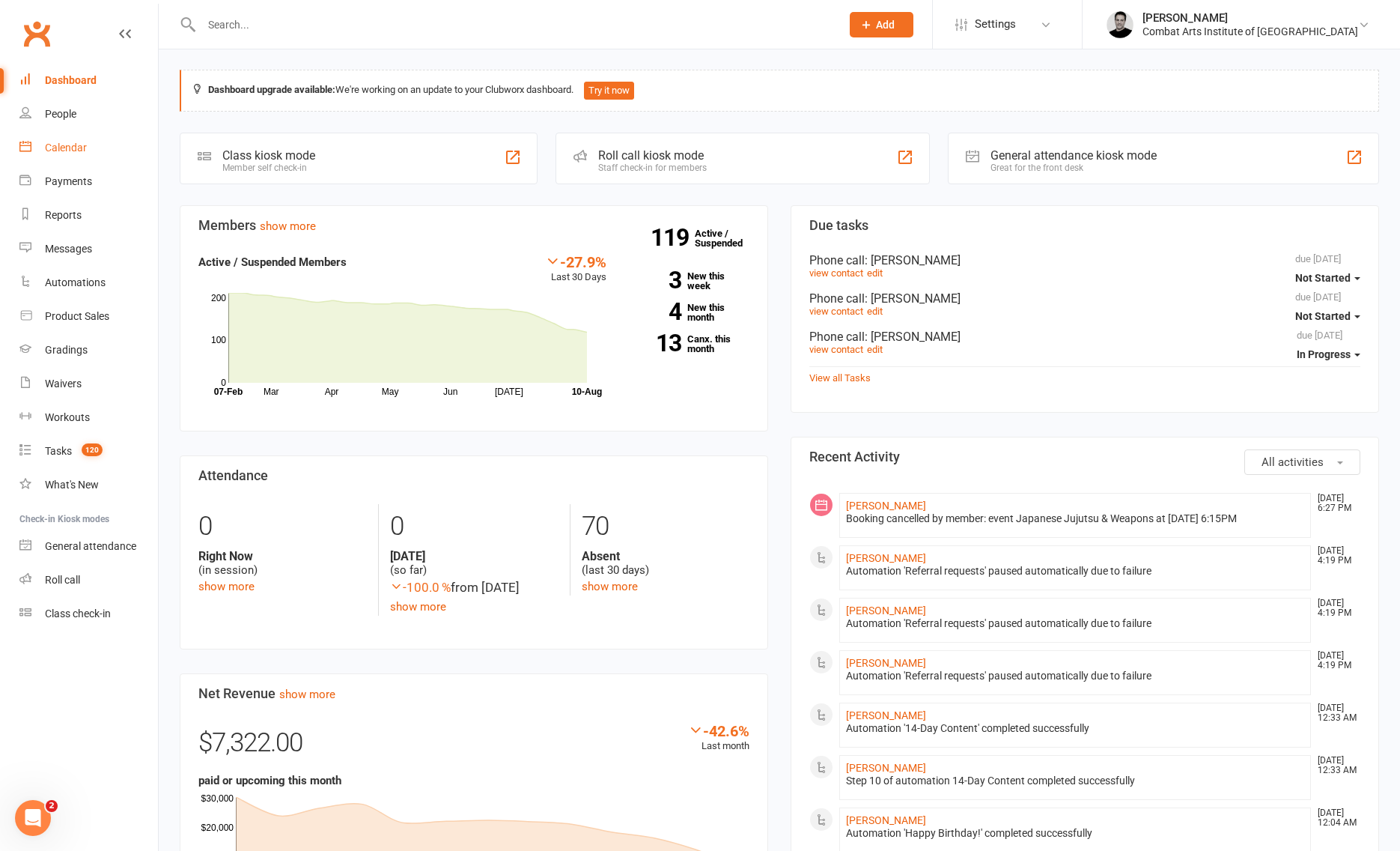
click at [64, 145] on div "Calendar" at bounding box center [66, 148] width 42 height 12
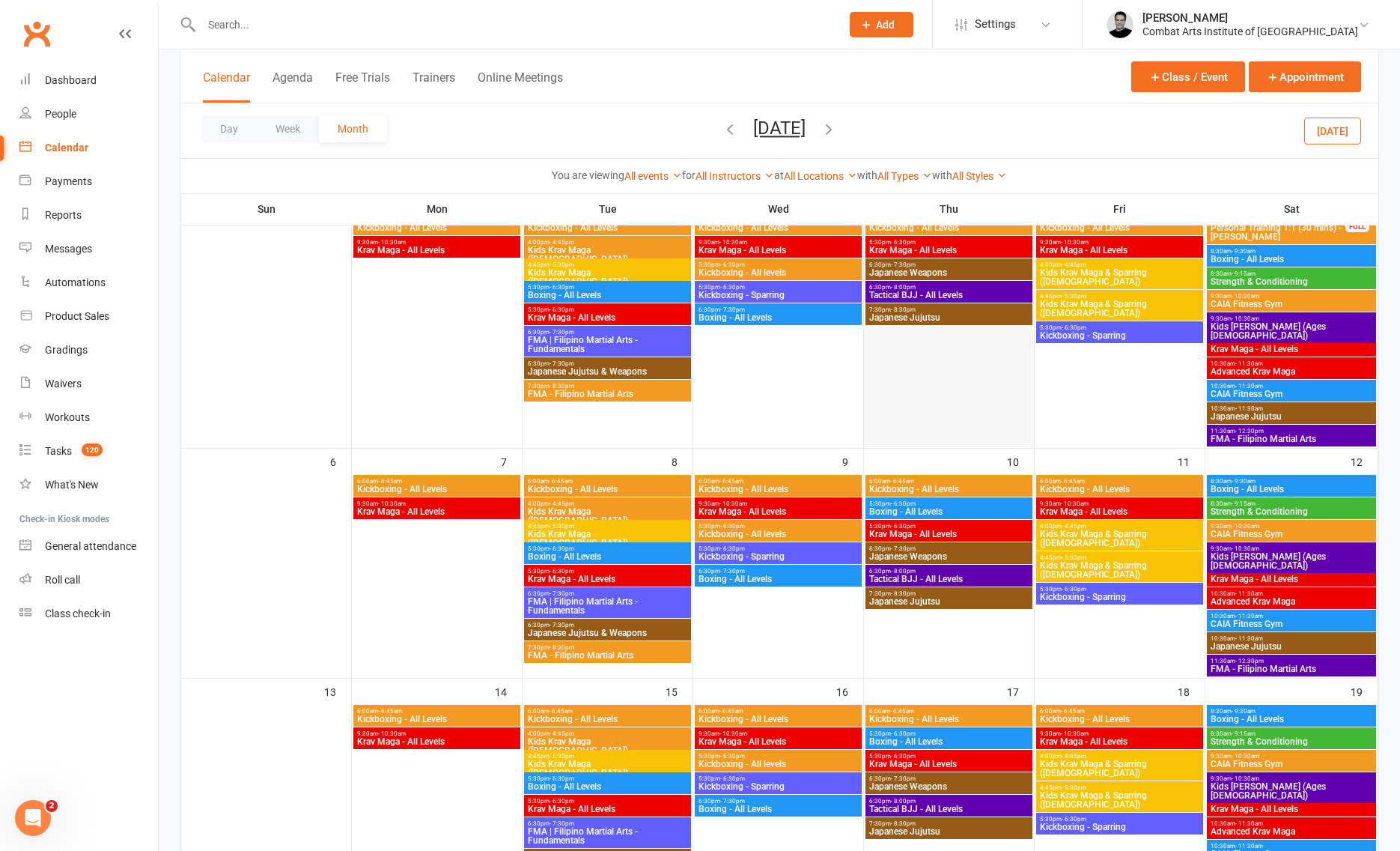
scroll to position [130, 0]
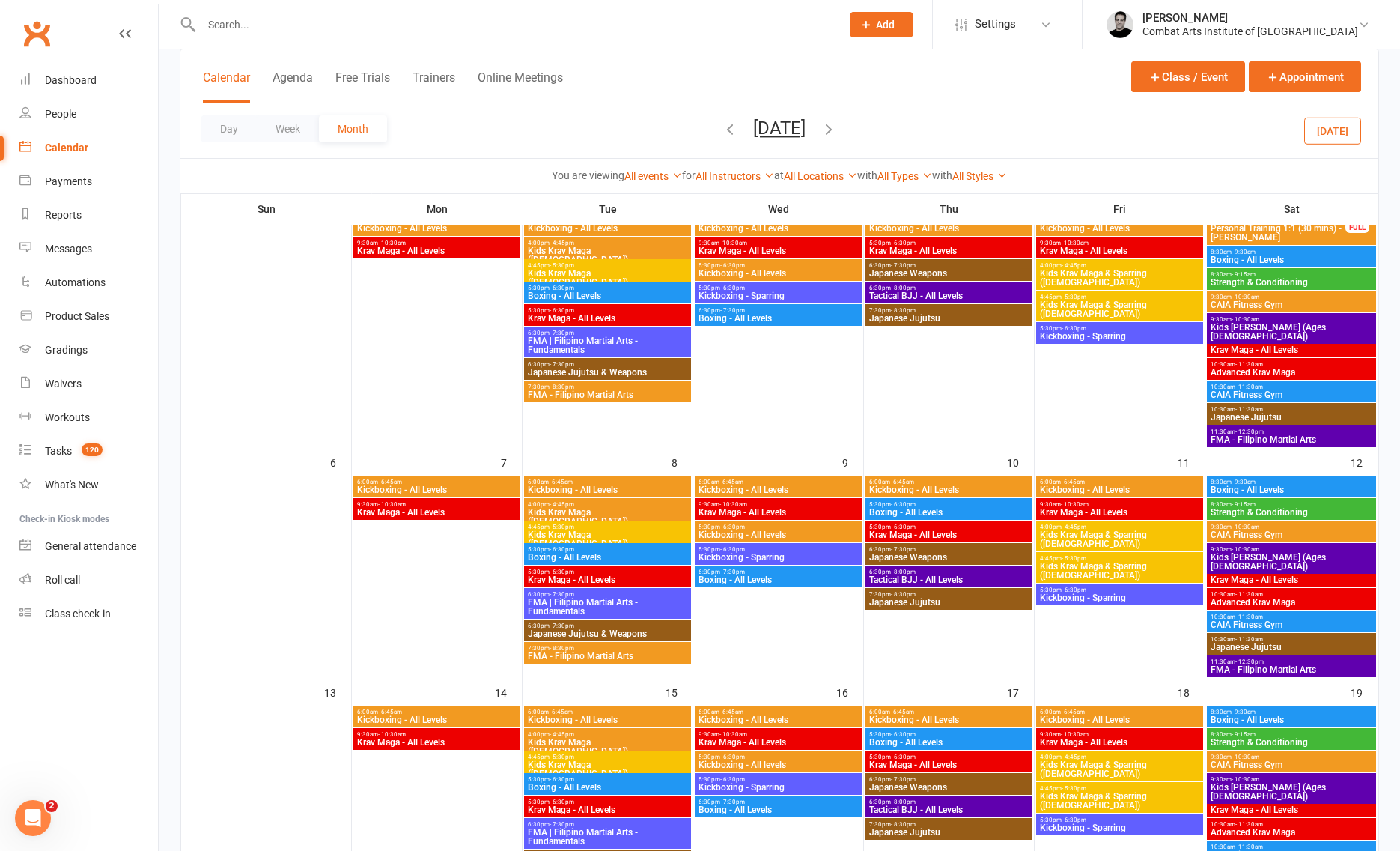
click at [837, 125] on icon "button" at bounding box center [829, 129] width 17 height 17
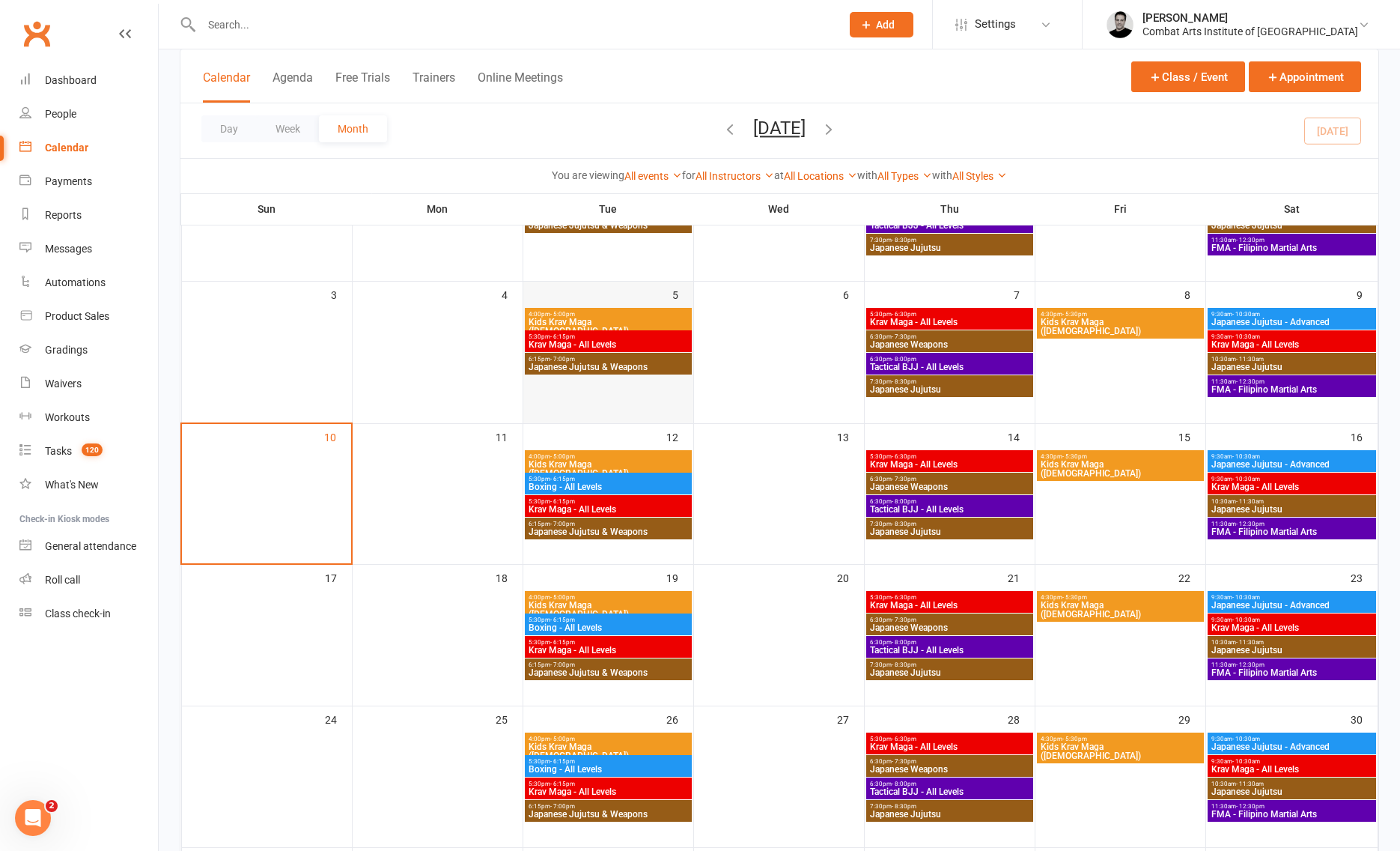
scroll to position [189, 0]
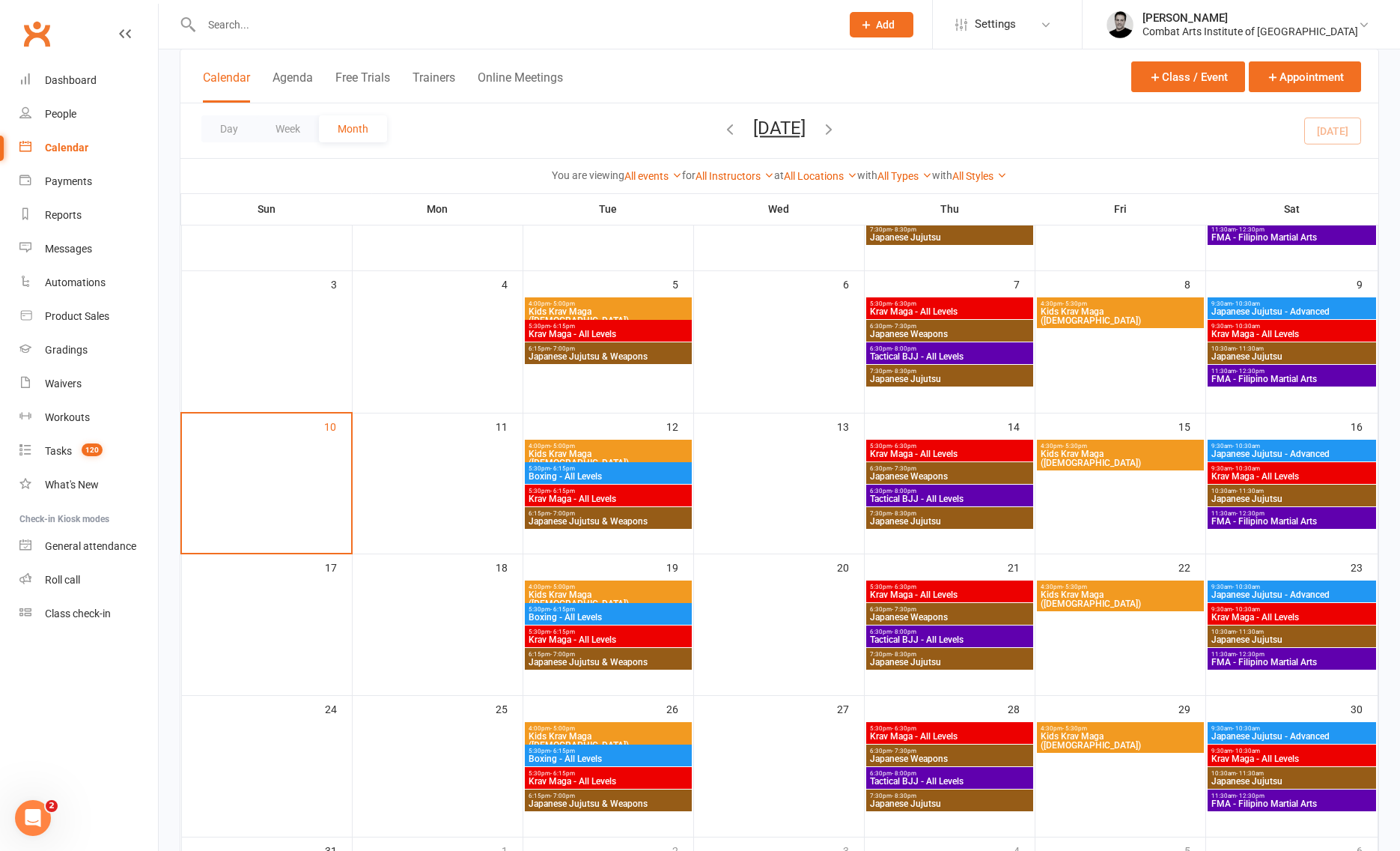
click at [652, 472] on span "Boxing - All Levels" at bounding box center [609, 476] width 161 height 9
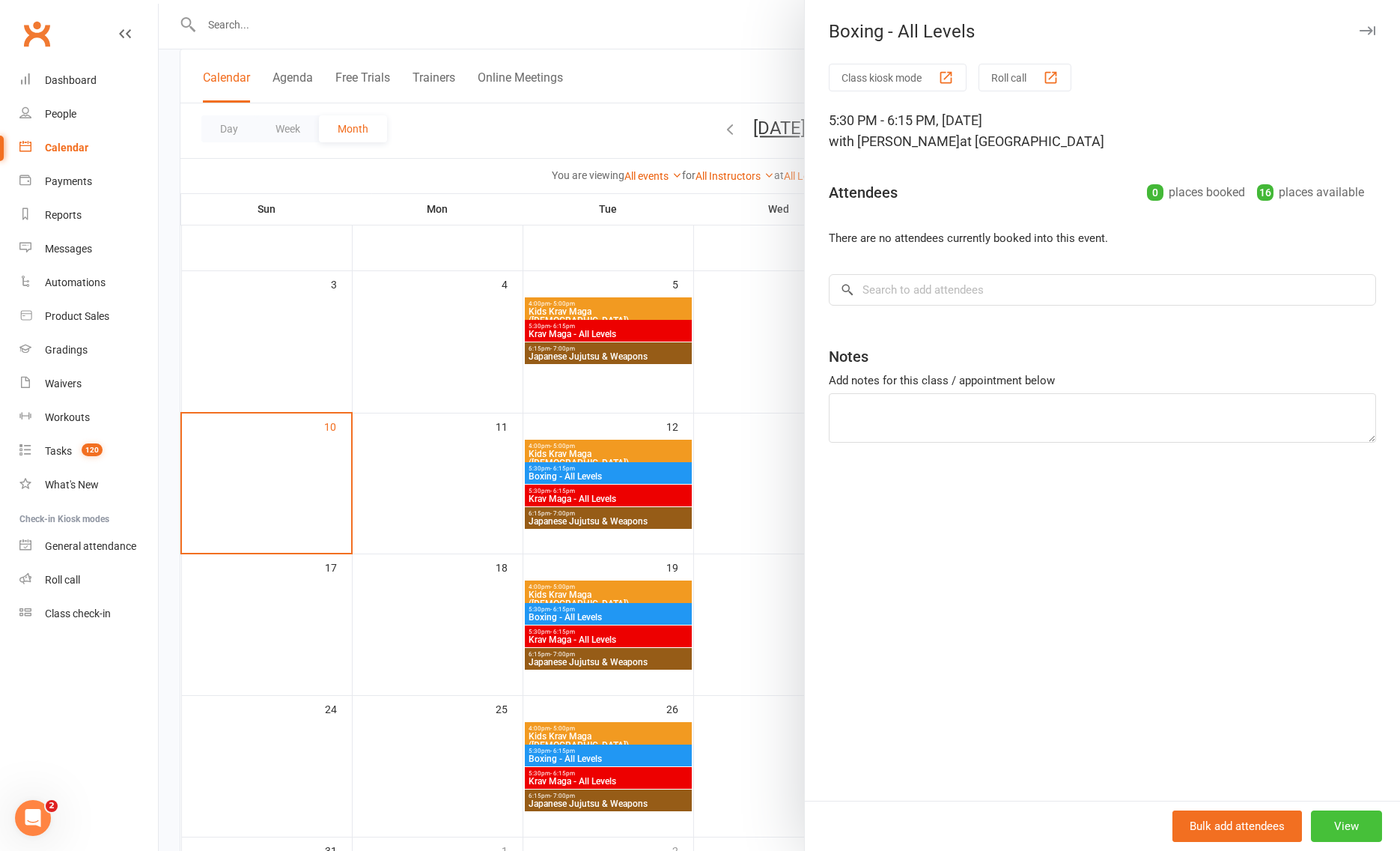
click at [1345, 825] on button "View" at bounding box center [1347, 826] width 71 height 32
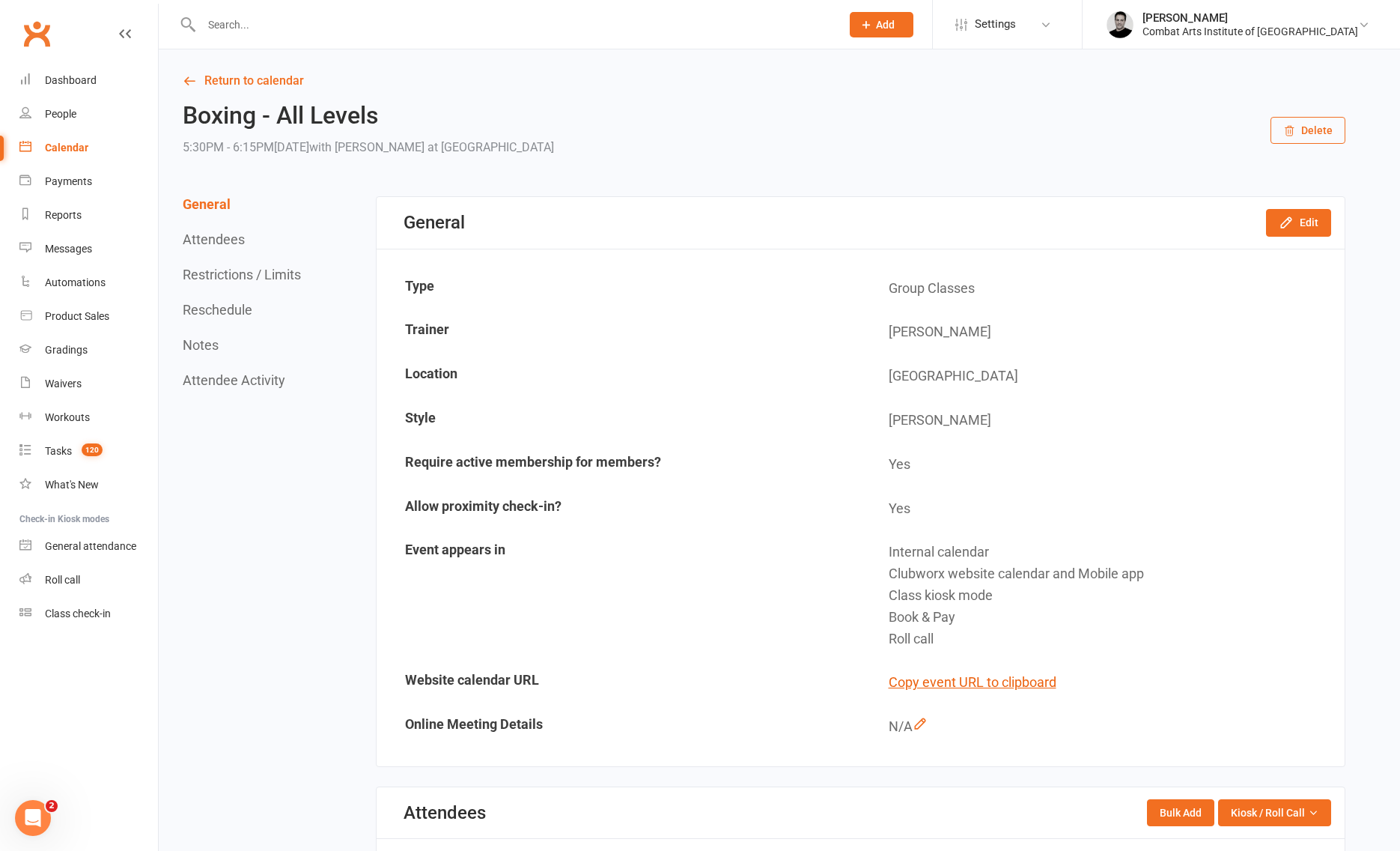
click at [1315, 135] on button "Delete" at bounding box center [1308, 130] width 75 height 27
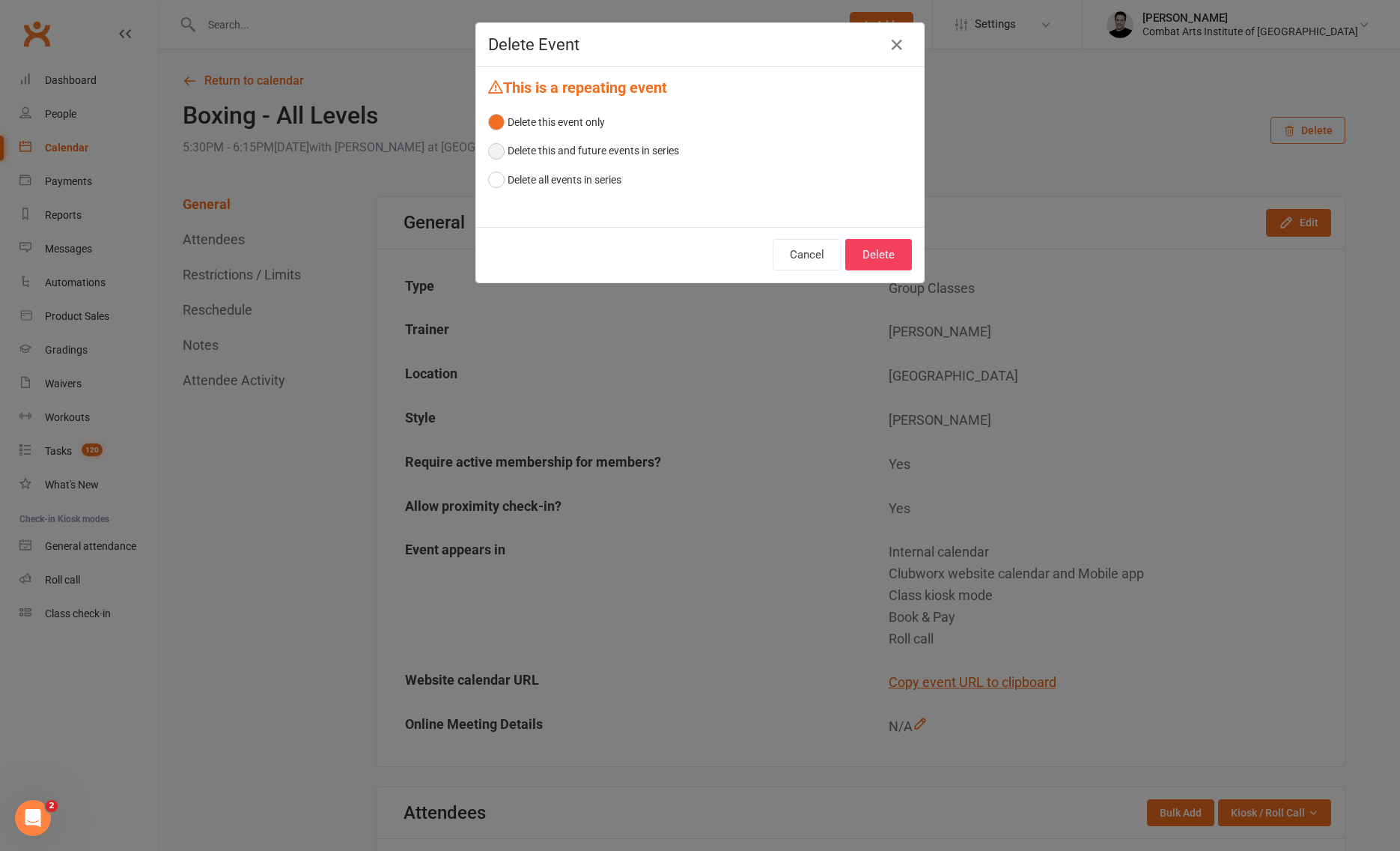
click at [492, 150] on button "Delete this and future events in series" at bounding box center [584, 150] width 191 height 28
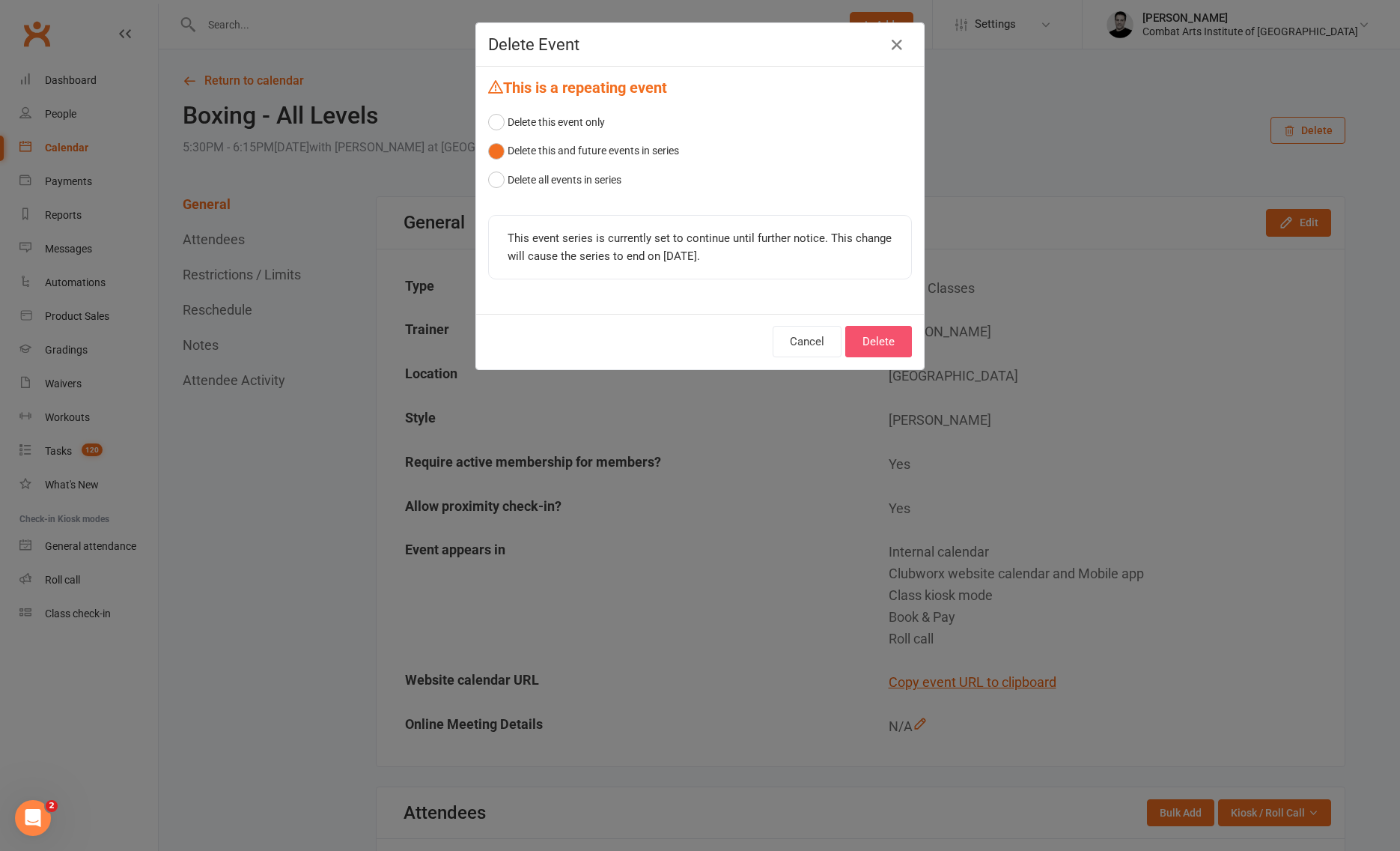
click at [879, 341] on button "Delete" at bounding box center [878, 342] width 66 height 32
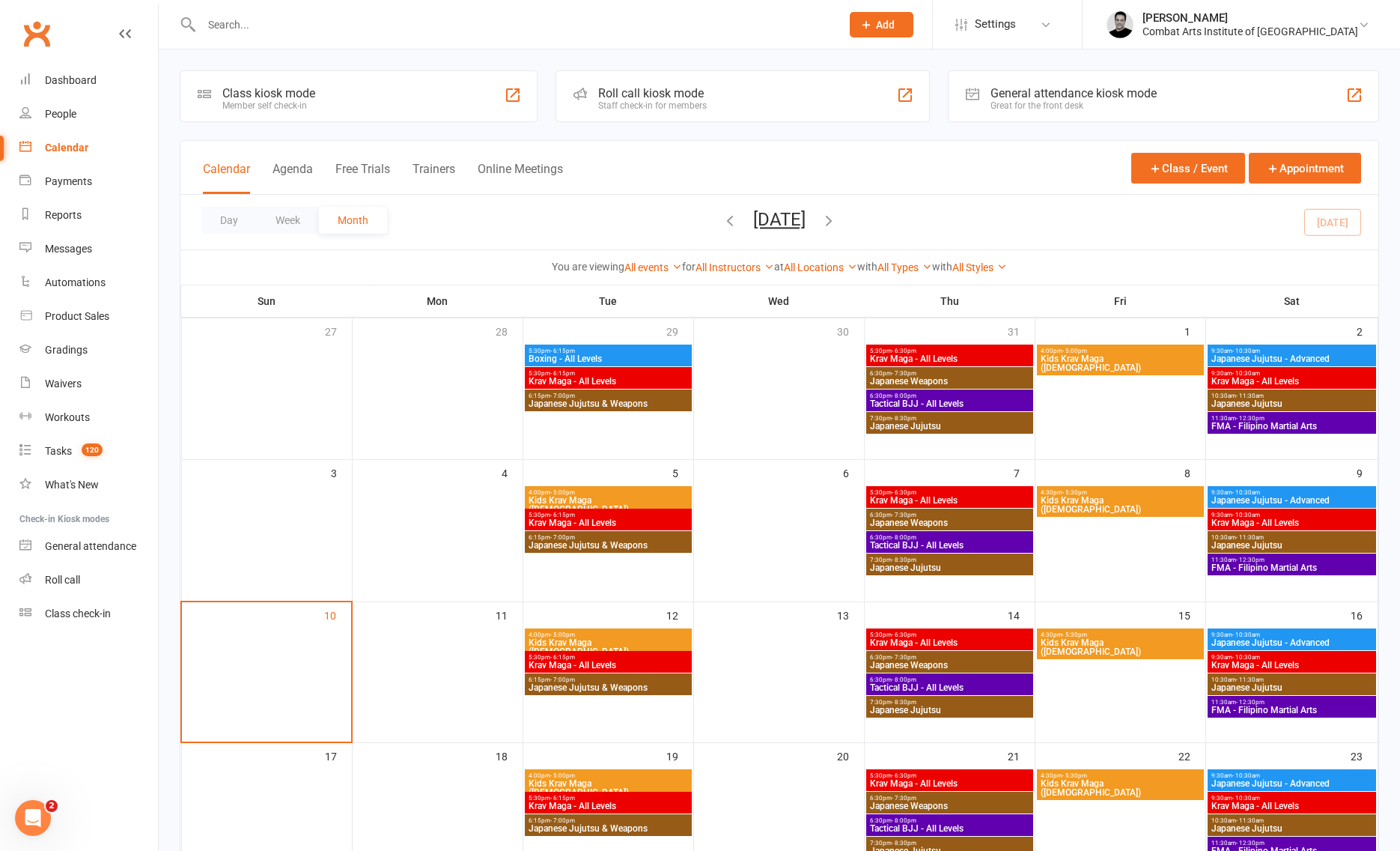
scroll to position [5, 0]
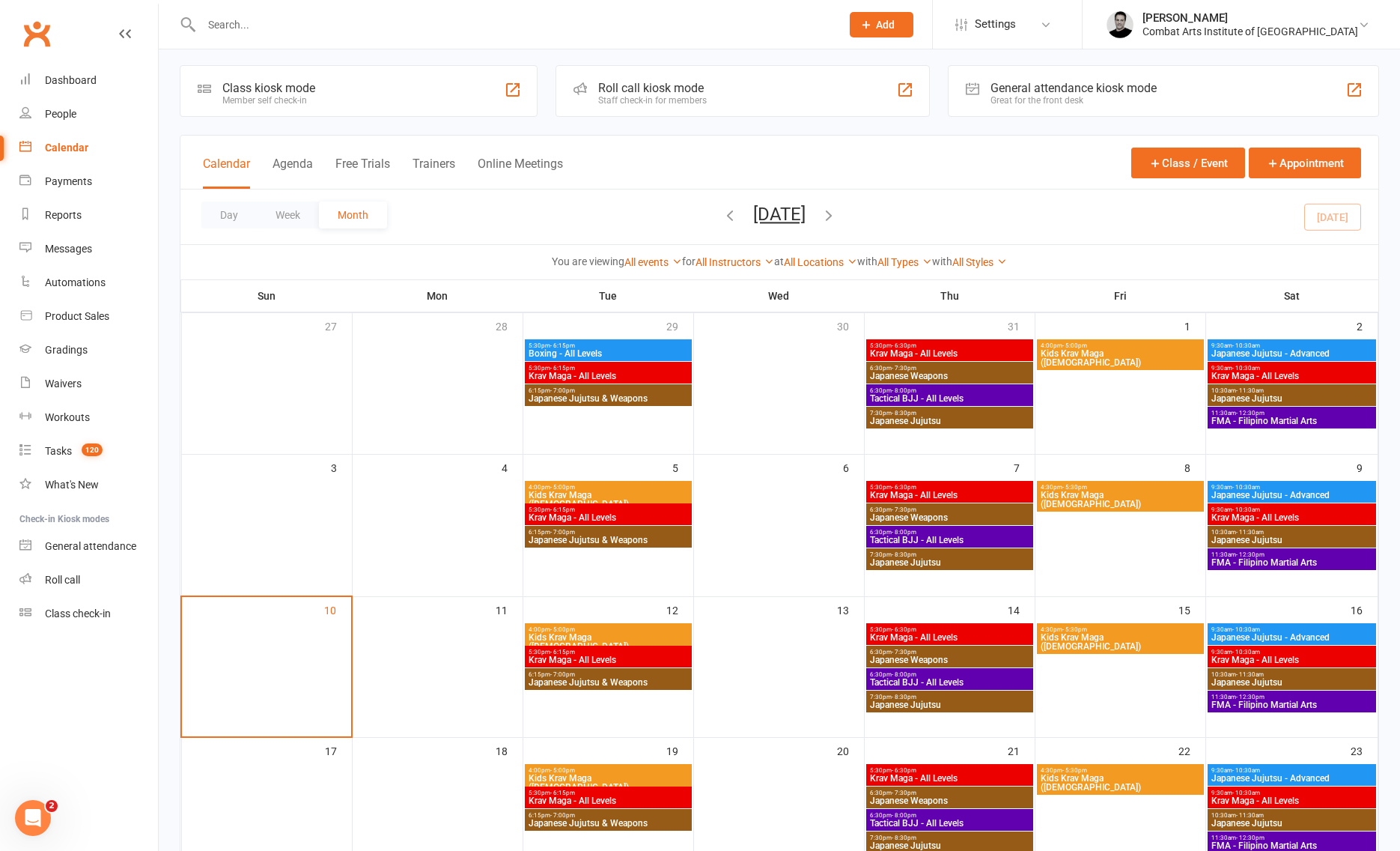
click at [645, 678] on span "Japanese Jujutsu & Weapons" at bounding box center [609, 682] width 161 height 9
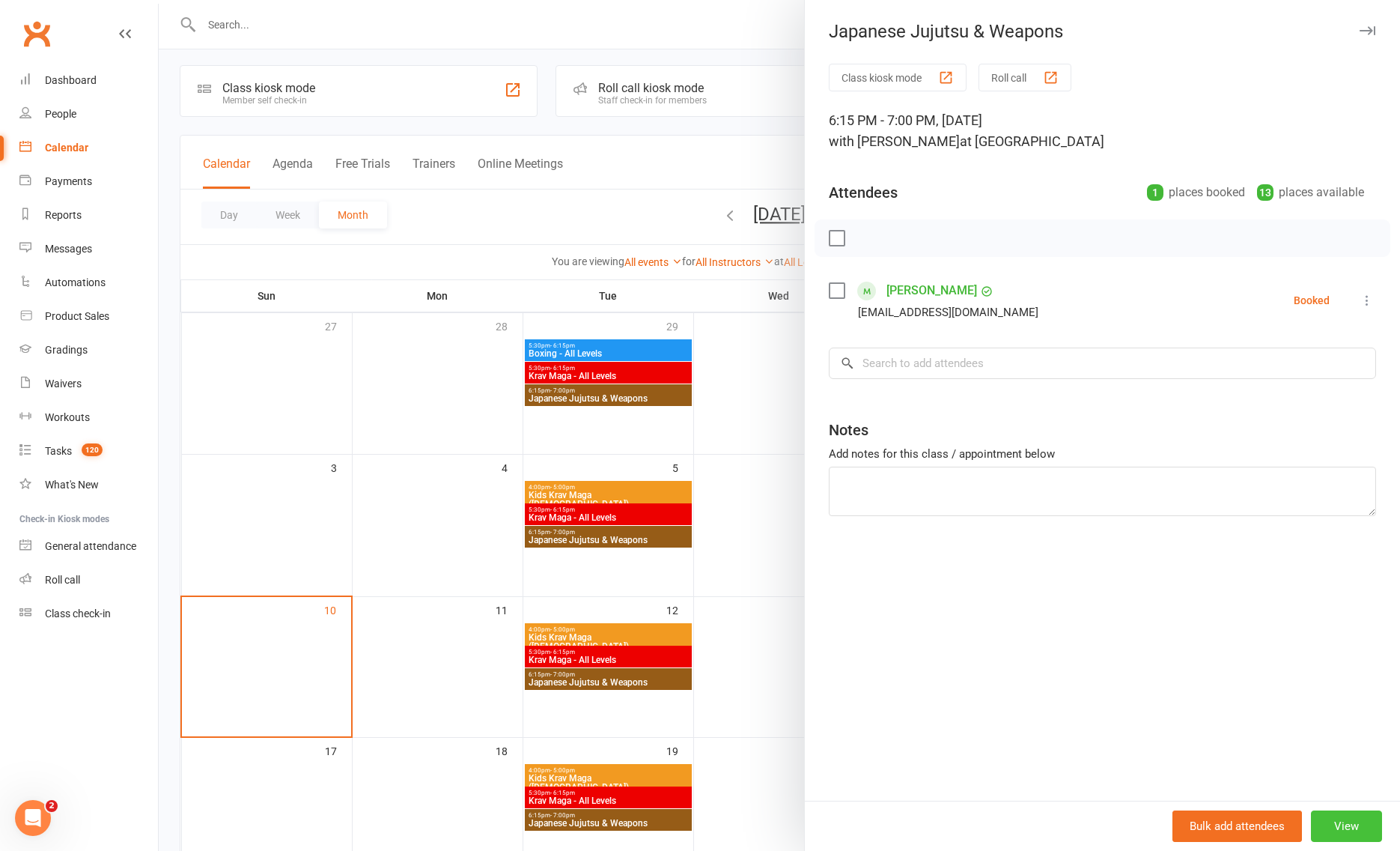
click at [1349, 826] on button "View" at bounding box center [1347, 826] width 71 height 32
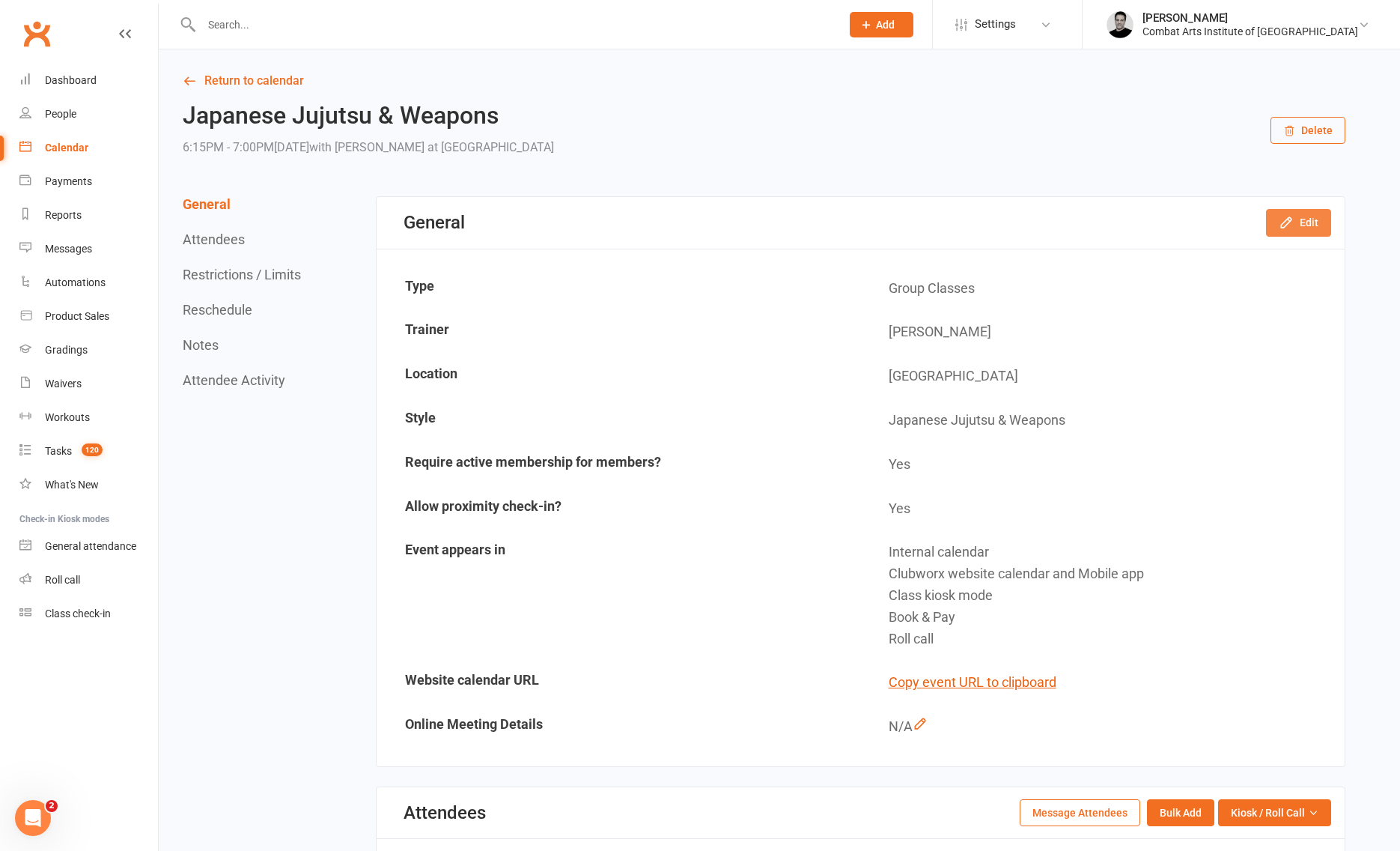
click at [1298, 227] on button "Edit" at bounding box center [1299, 222] width 66 height 27
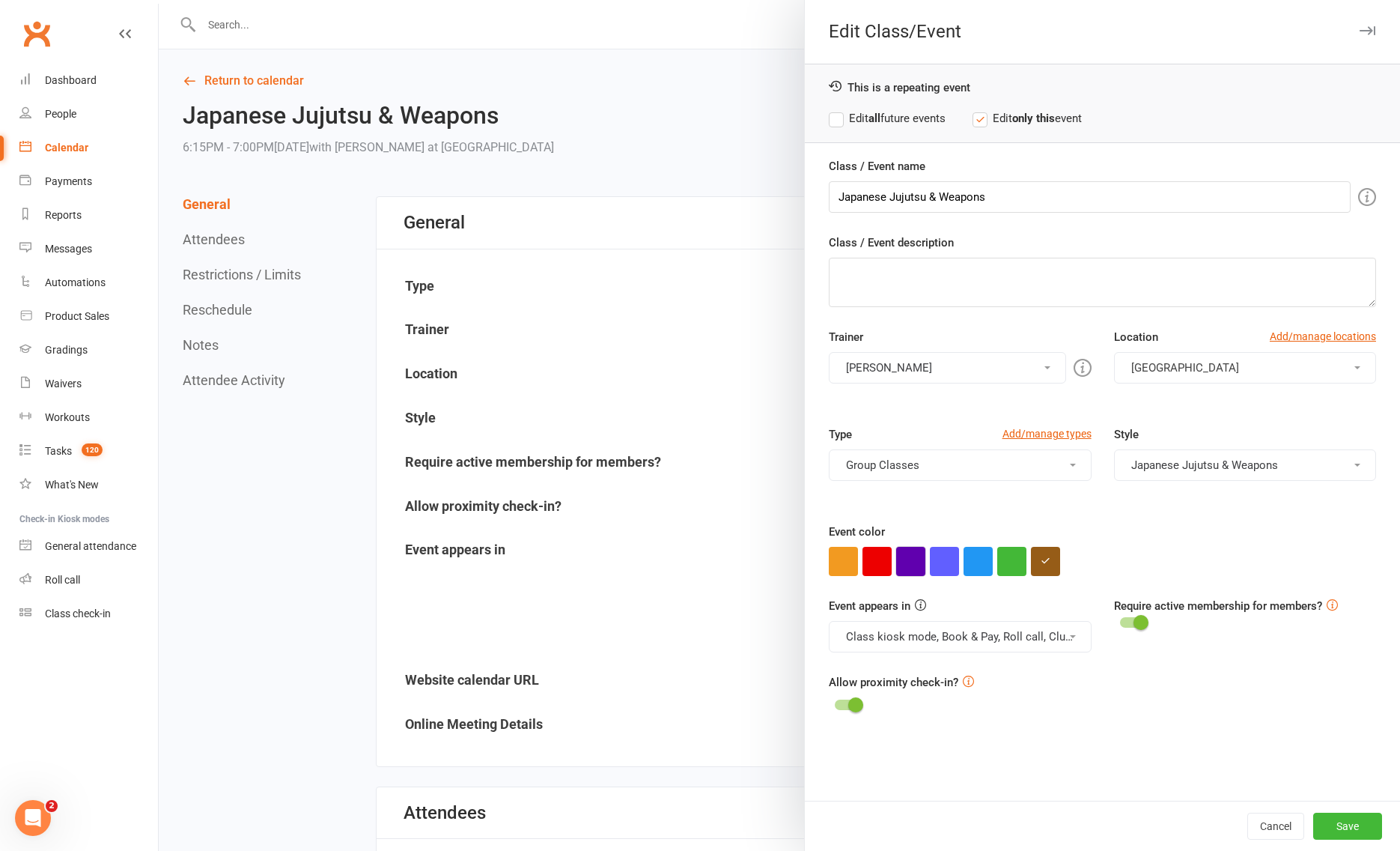
click at [907, 562] on button "button" at bounding box center [911, 561] width 29 height 29
click at [836, 117] on label "Edit all future events" at bounding box center [887, 119] width 117 height 18
click at [1347, 825] on button "Save" at bounding box center [1348, 826] width 69 height 27
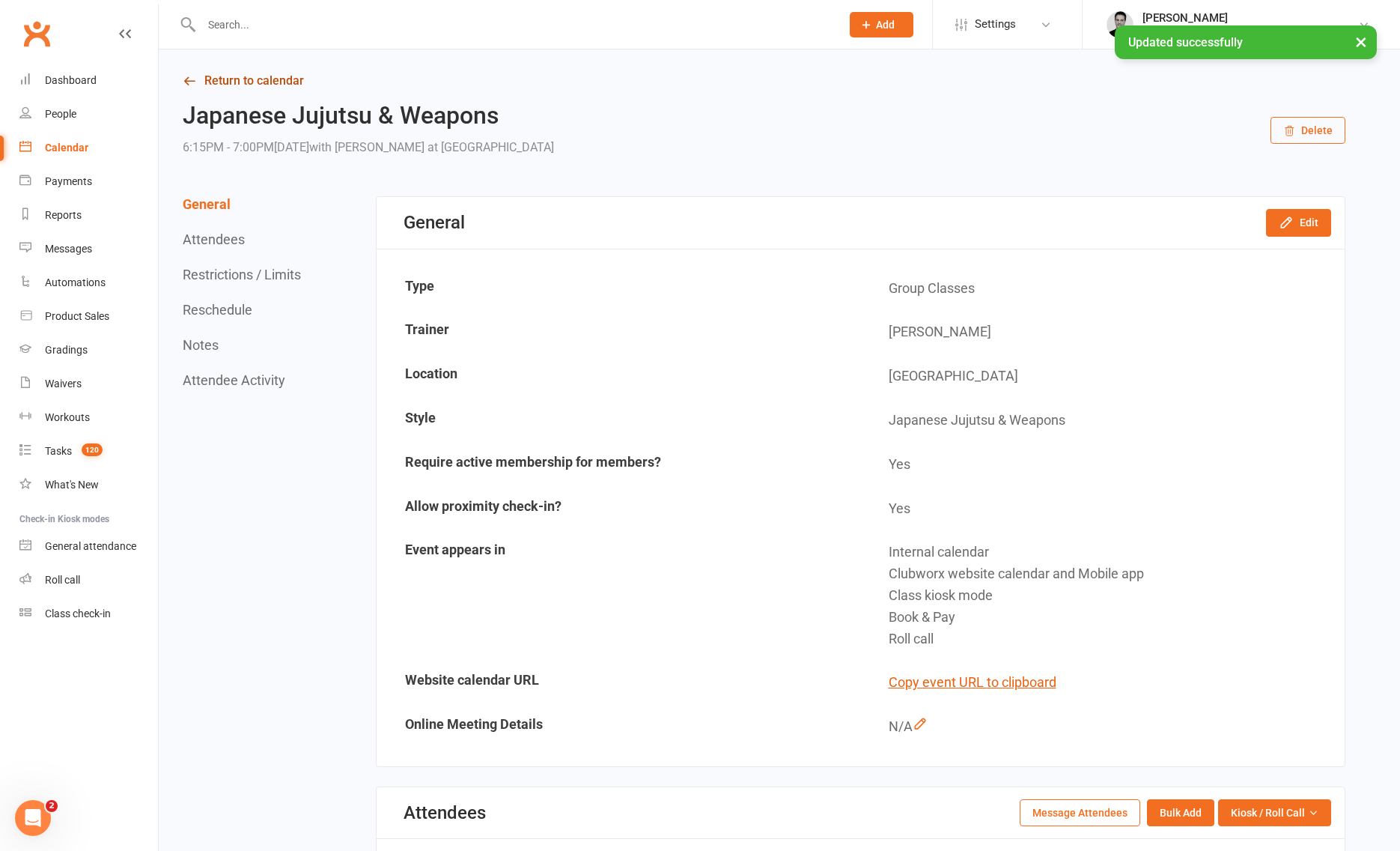
click at [248, 81] on link "Return to calendar" at bounding box center [764, 80] width 1163 height 21
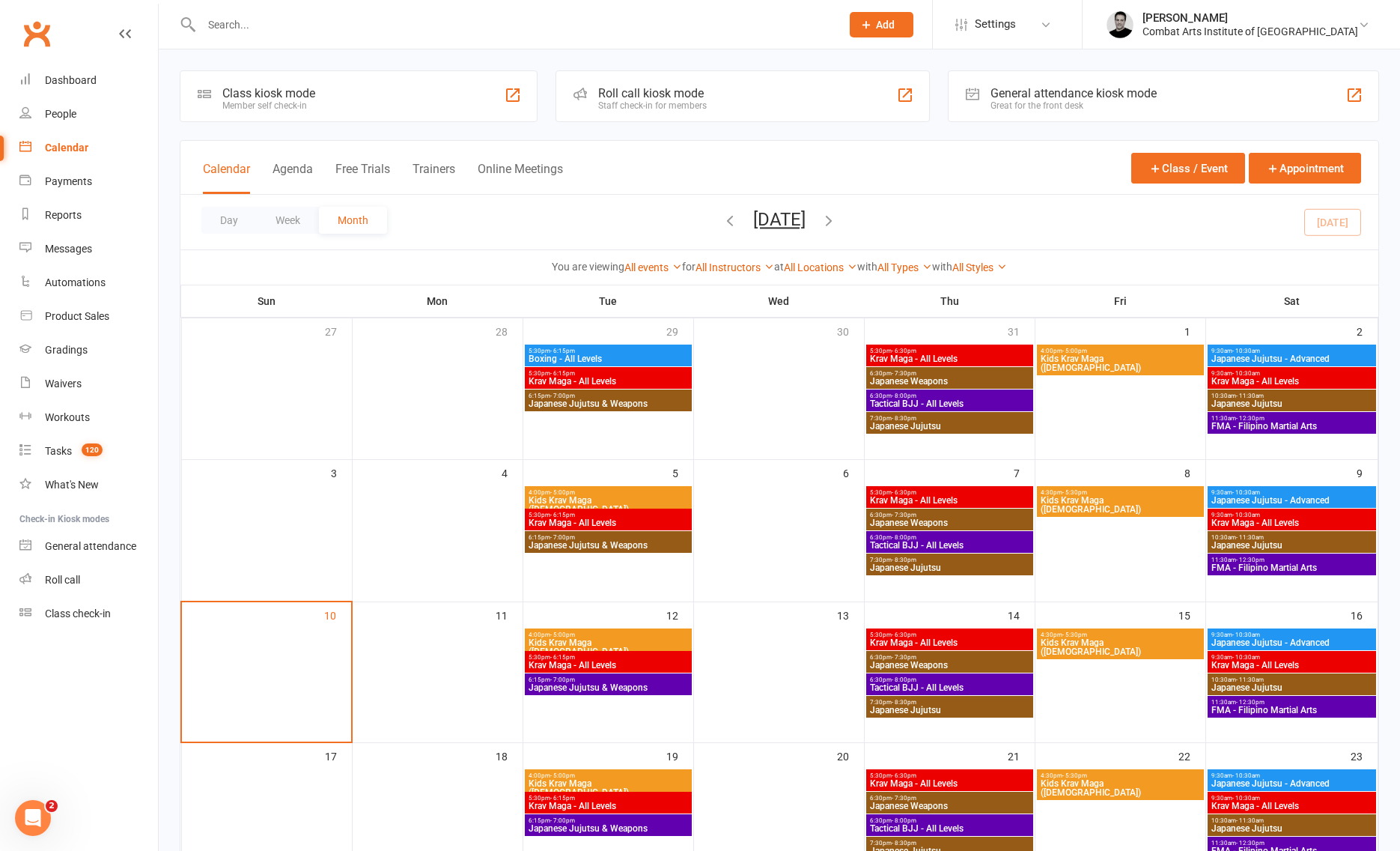
click at [940, 659] on span "6:30pm - 7:30pm" at bounding box center [950, 657] width 161 height 7
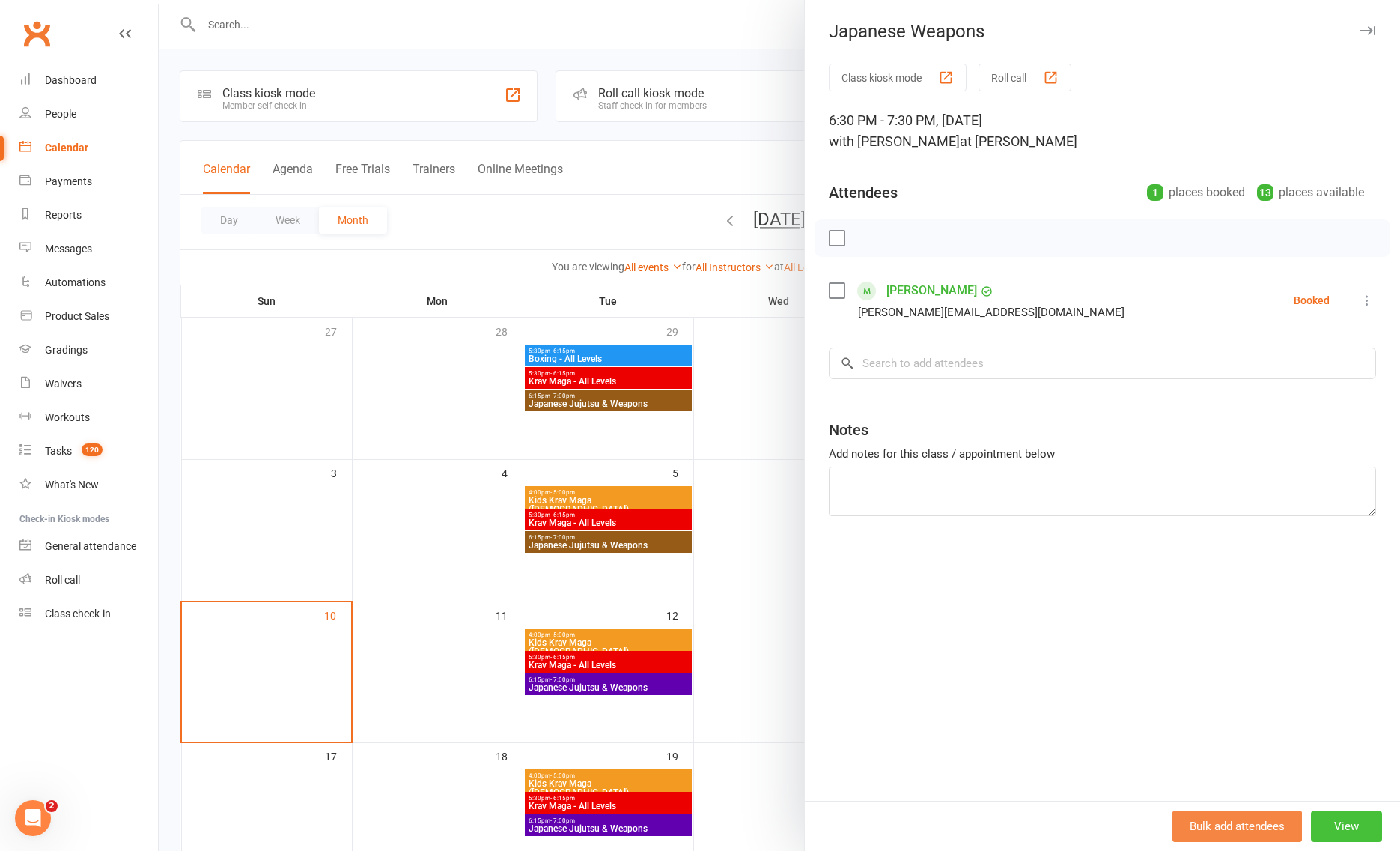
click at [1334, 825] on button "View" at bounding box center [1347, 826] width 71 height 32
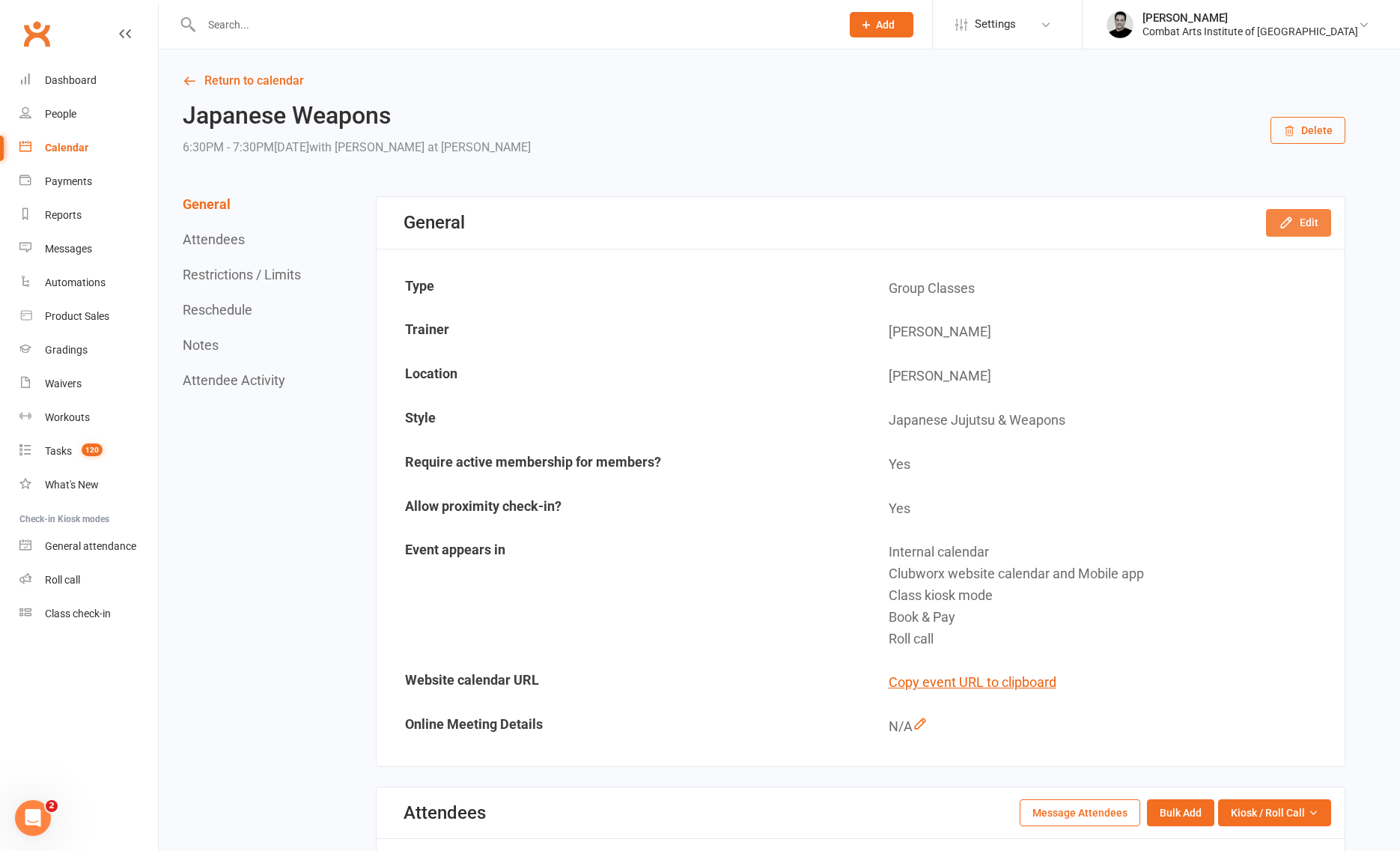
click at [1302, 219] on button "Edit" at bounding box center [1299, 222] width 66 height 27
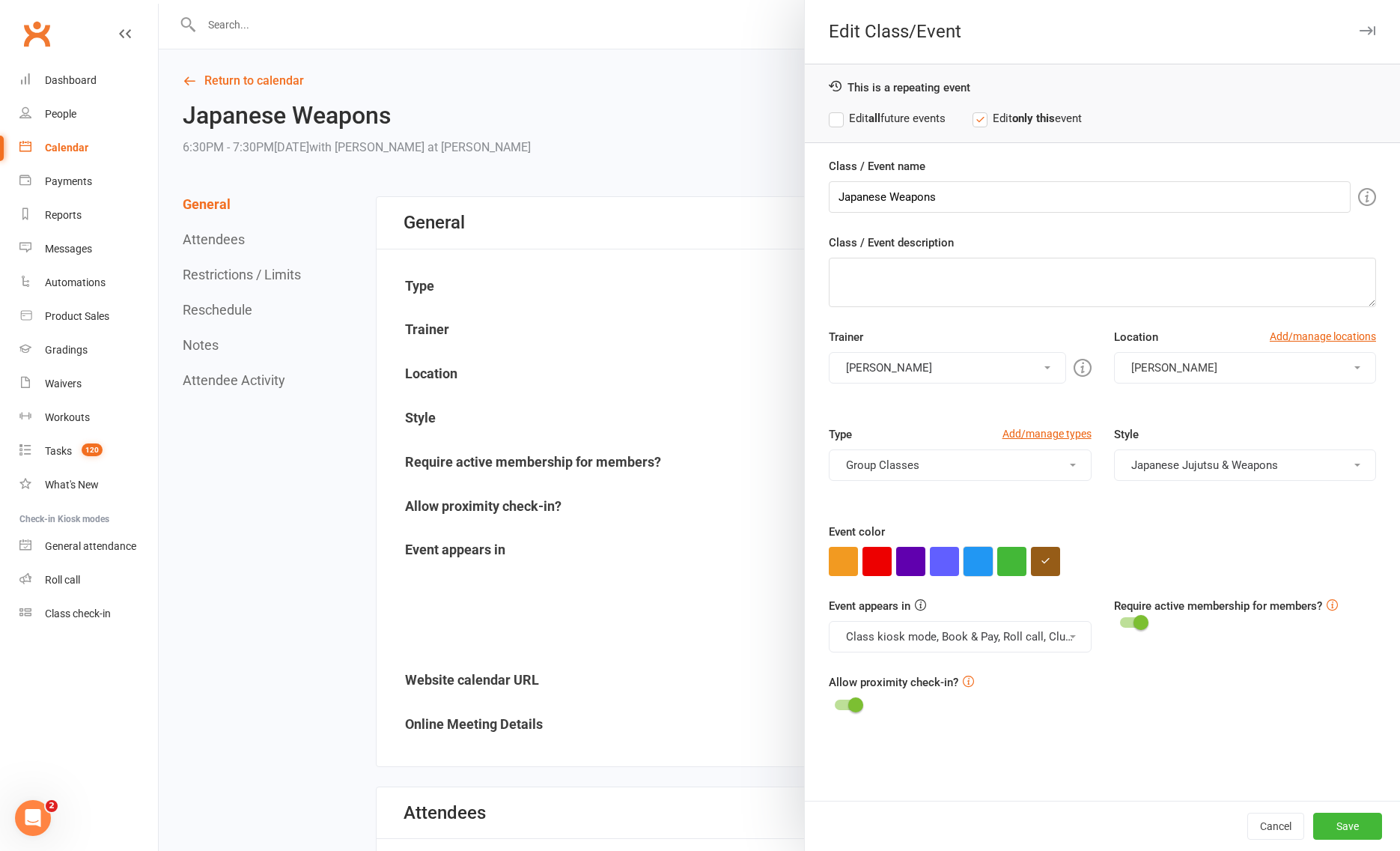
click at [975, 562] on button "button" at bounding box center [978, 561] width 29 height 29
click at [1355, 820] on button "Save" at bounding box center [1348, 826] width 69 height 27
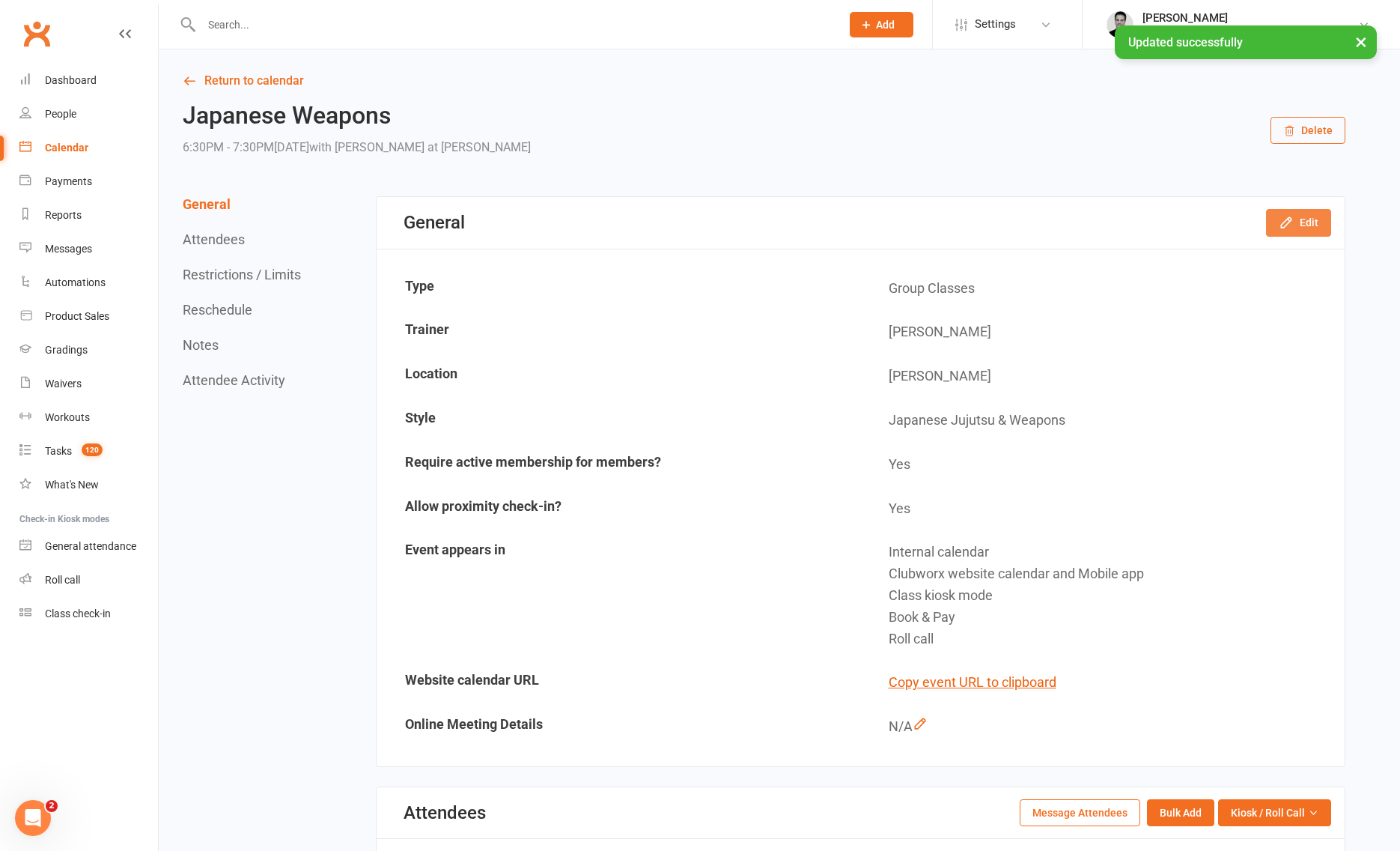
click at [1304, 223] on button "Edit" at bounding box center [1299, 222] width 66 height 27
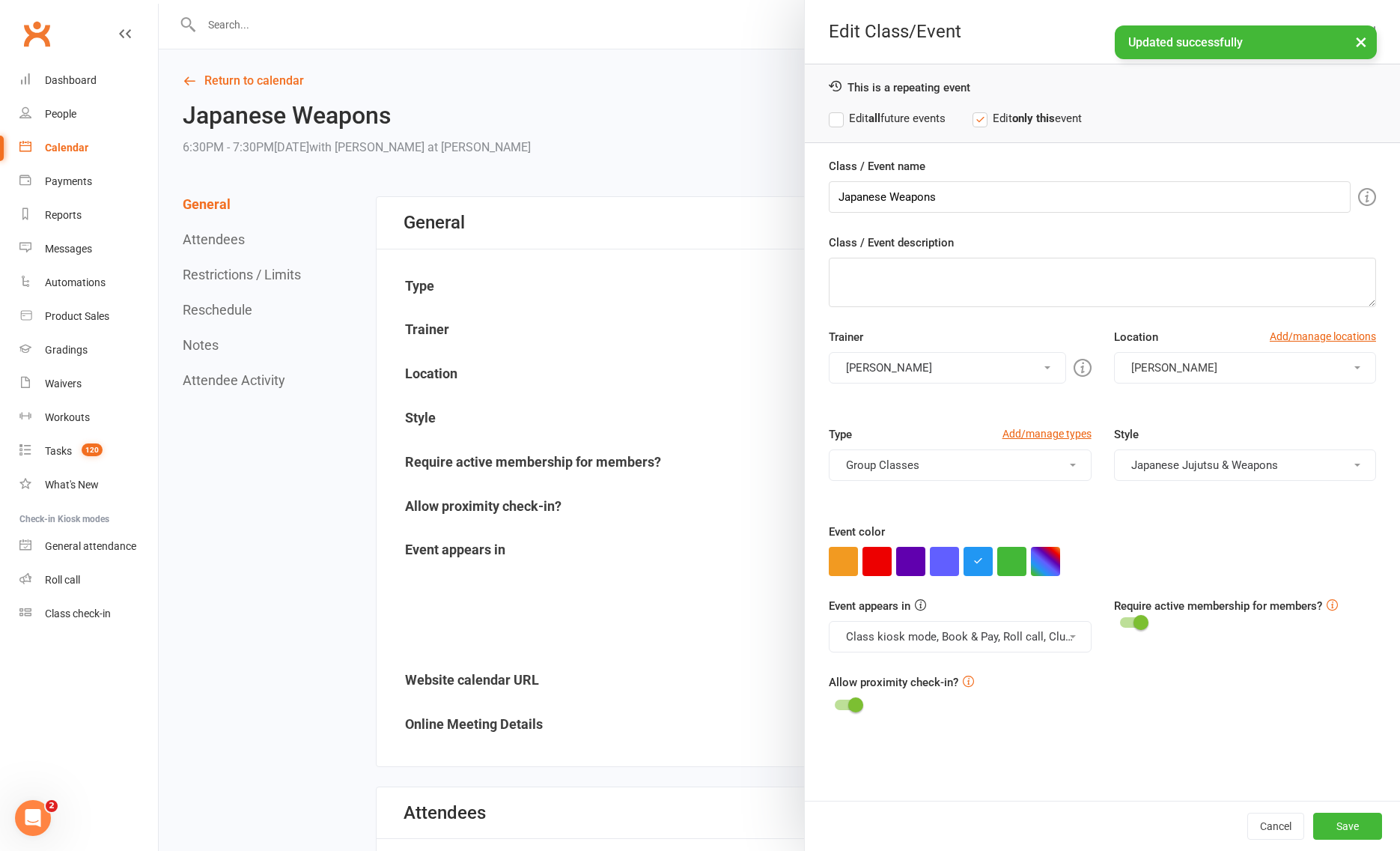
click at [833, 116] on label "Edit all future events" at bounding box center [887, 119] width 117 height 18
click at [1345, 819] on button "Save" at bounding box center [1348, 826] width 69 height 27
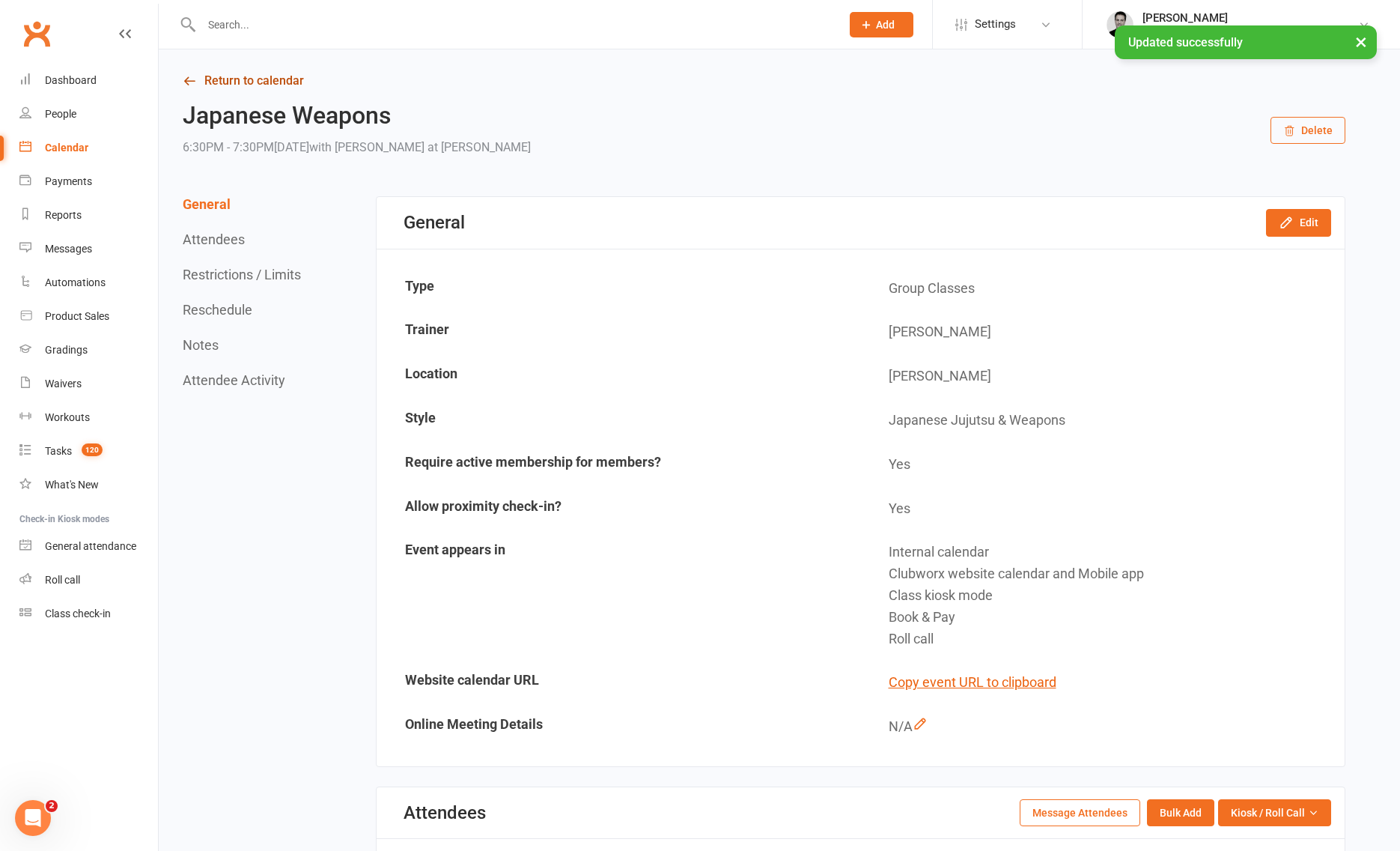
click at [275, 75] on link "Return to calendar" at bounding box center [764, 80] width 1163 height 21
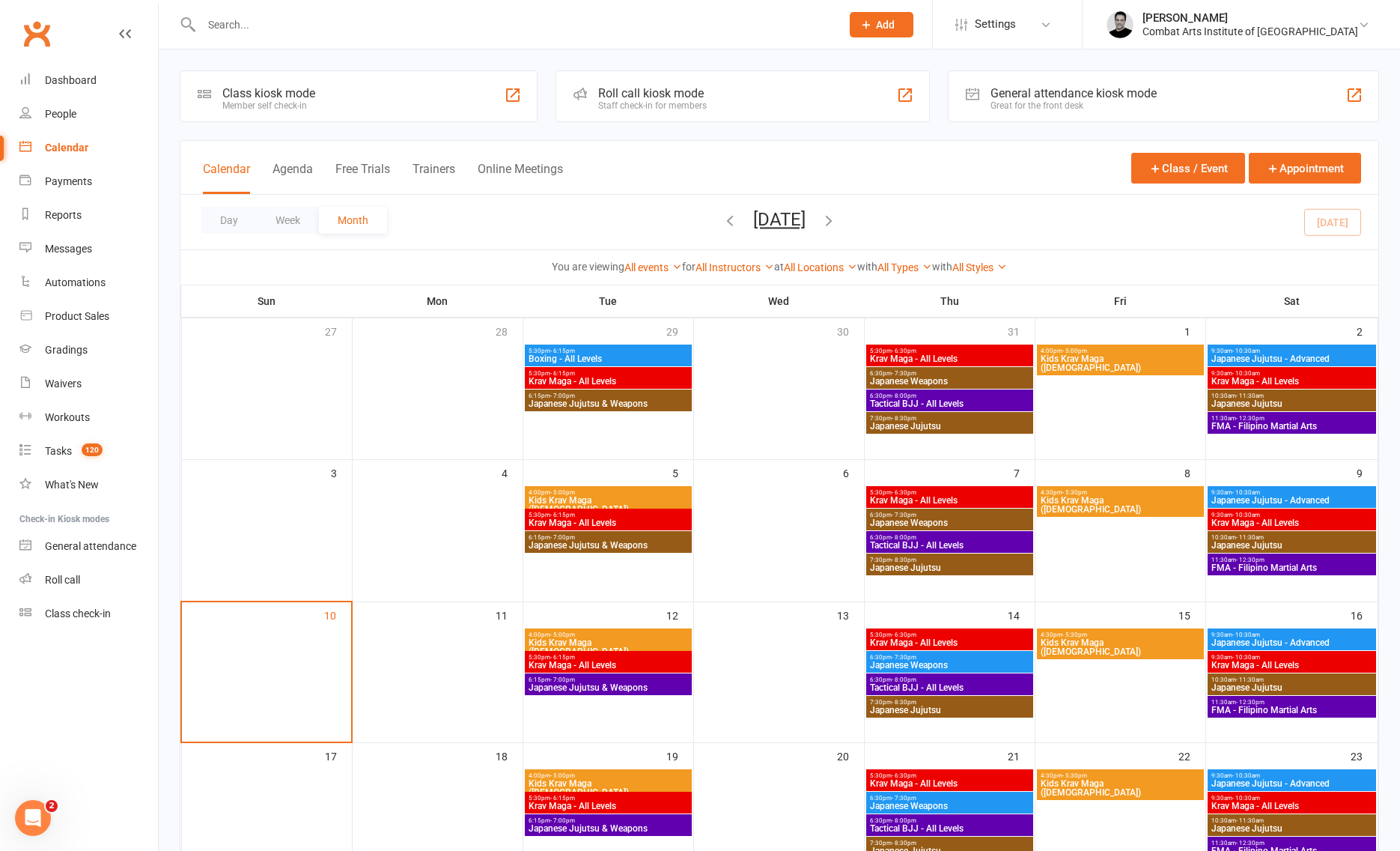
click at [986, 709] on span "Japanese Jujutsu" at bounding box center [950, 709] width 161 height 9
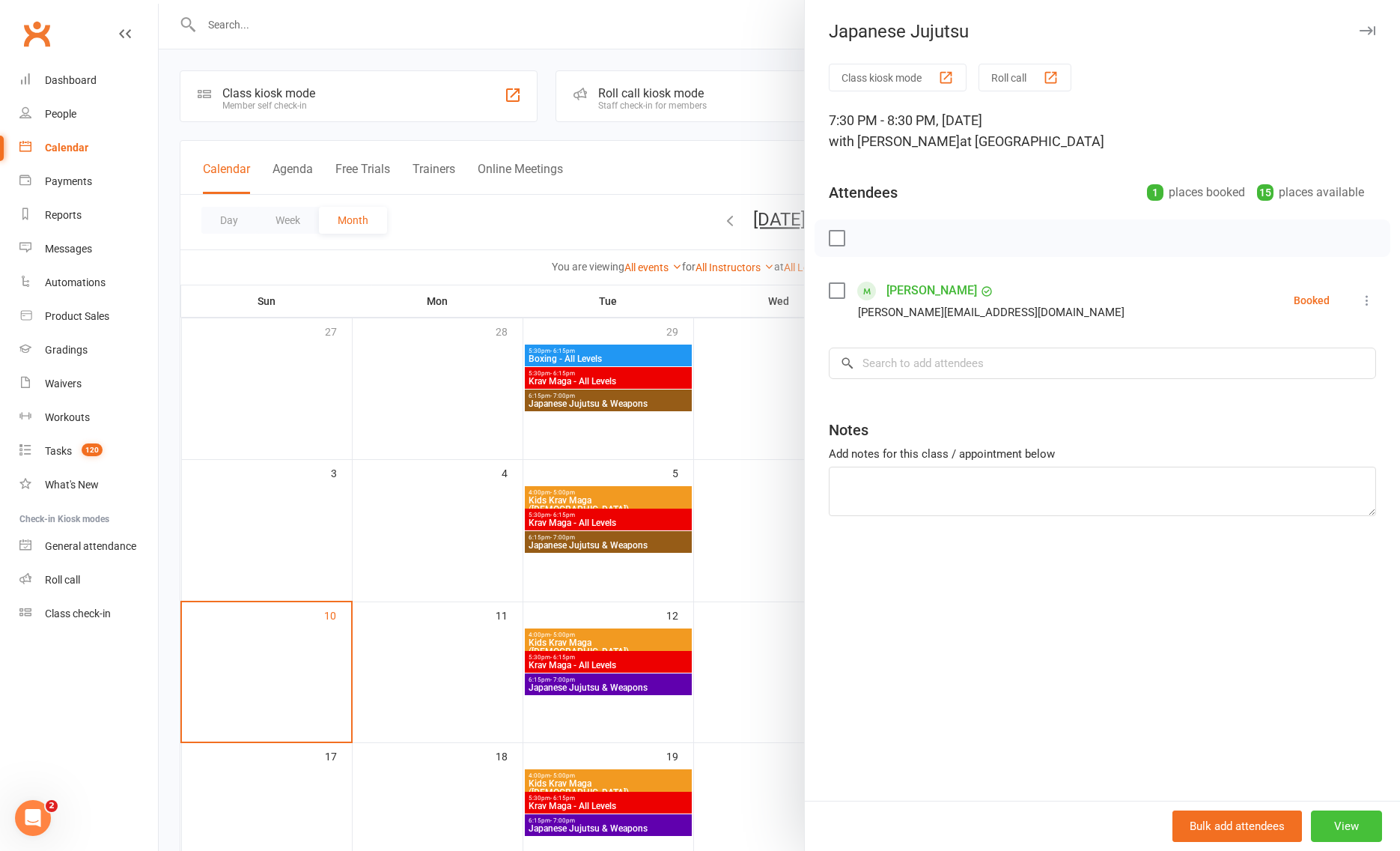
click at [1344, 826] on button "View" at bounding box center [1347, 826] width 71 height 32
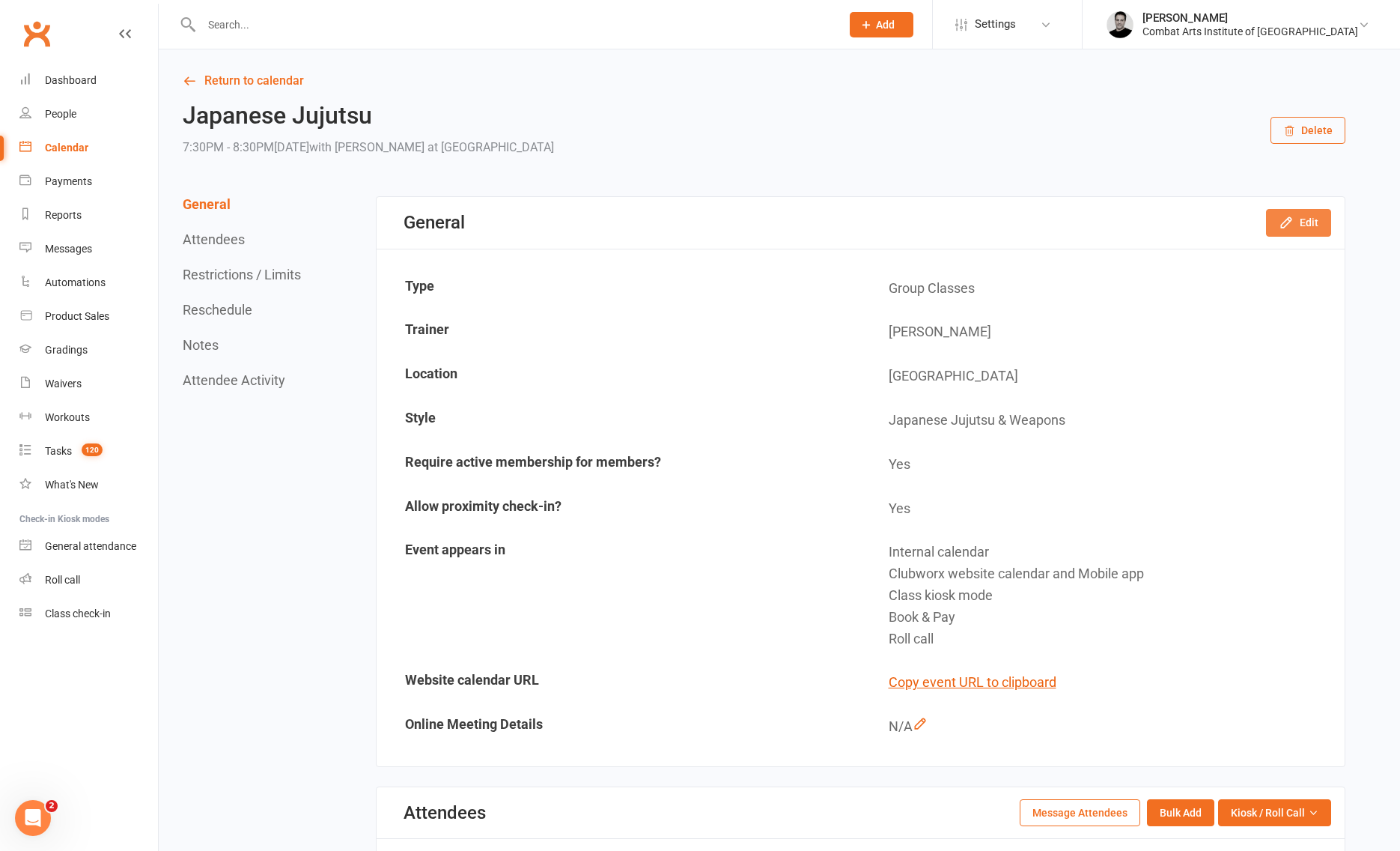
click at [1311, 226] on button "Edit" at bounding box center [1299, 222] width 66 height 27
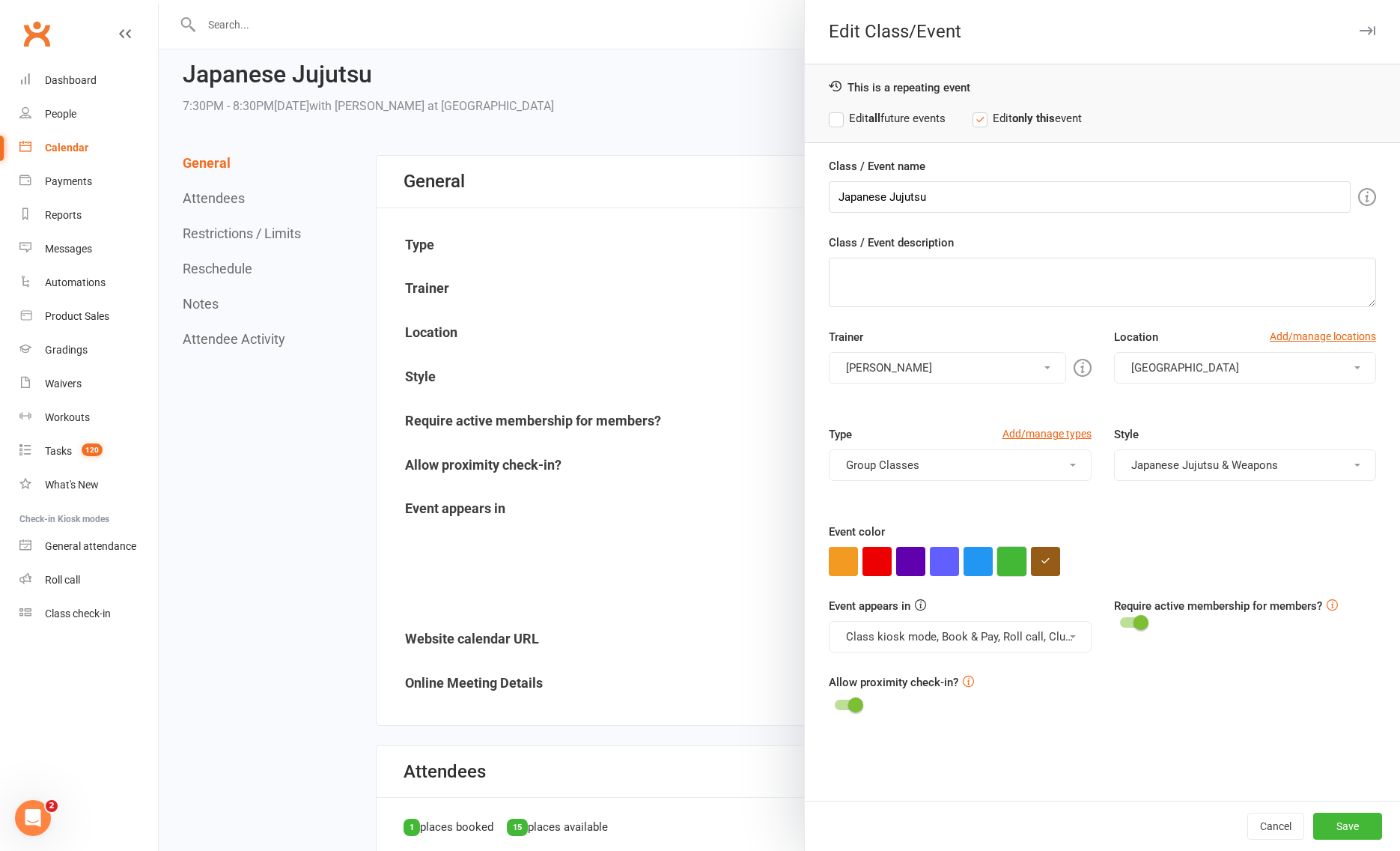
scroll to position [42, 0]
click at [1014, 559] on button "button" at bounding box center [1012, 561] width 29 height 29
click at [842, 119] on label "Edit all future events" at bounding box center [887, 119] width 117 height 18
click at [1345, 829] on button "Save" at bounding box center [1348, 826] width 69 height 27
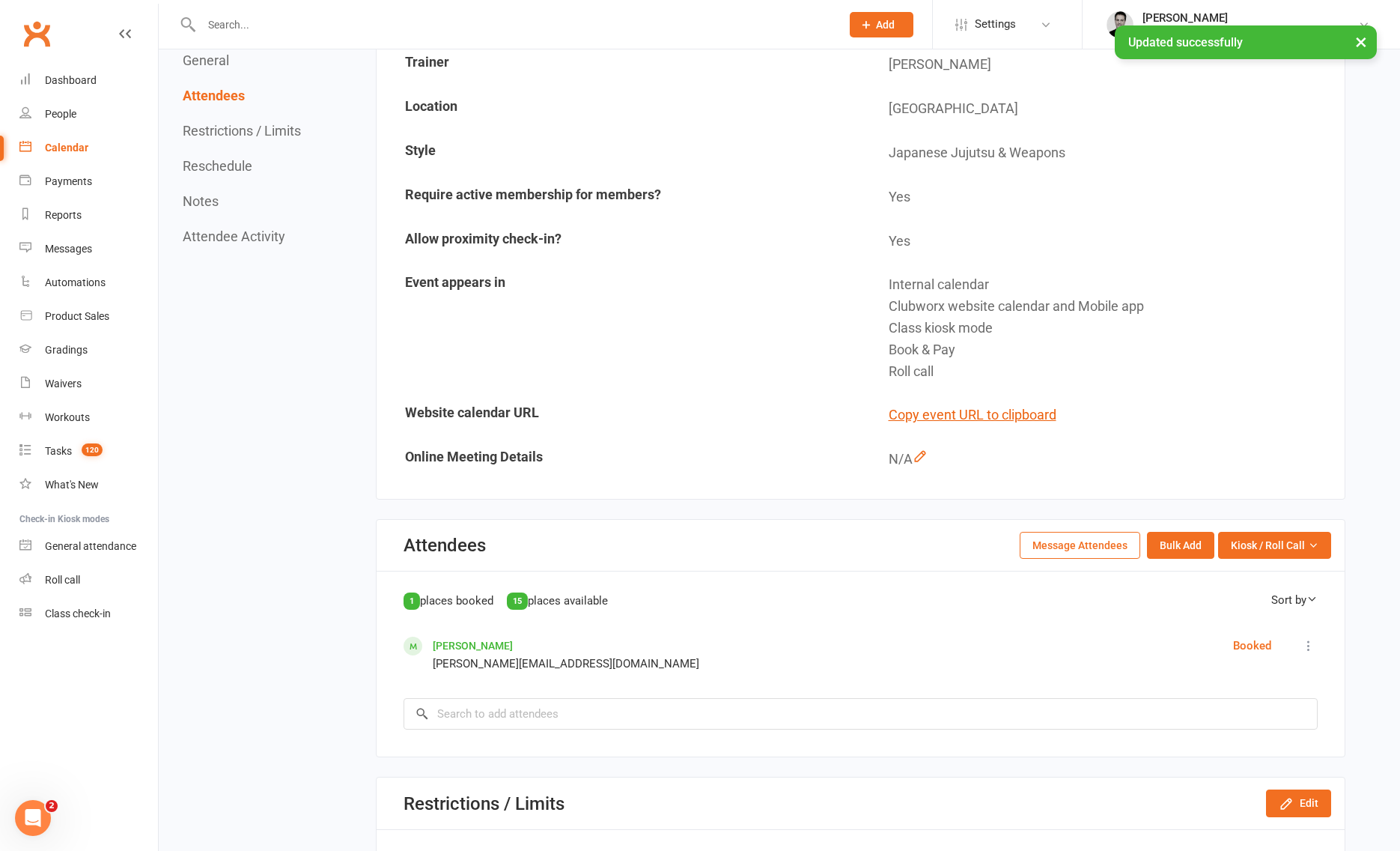
scroll to position [0, 0]
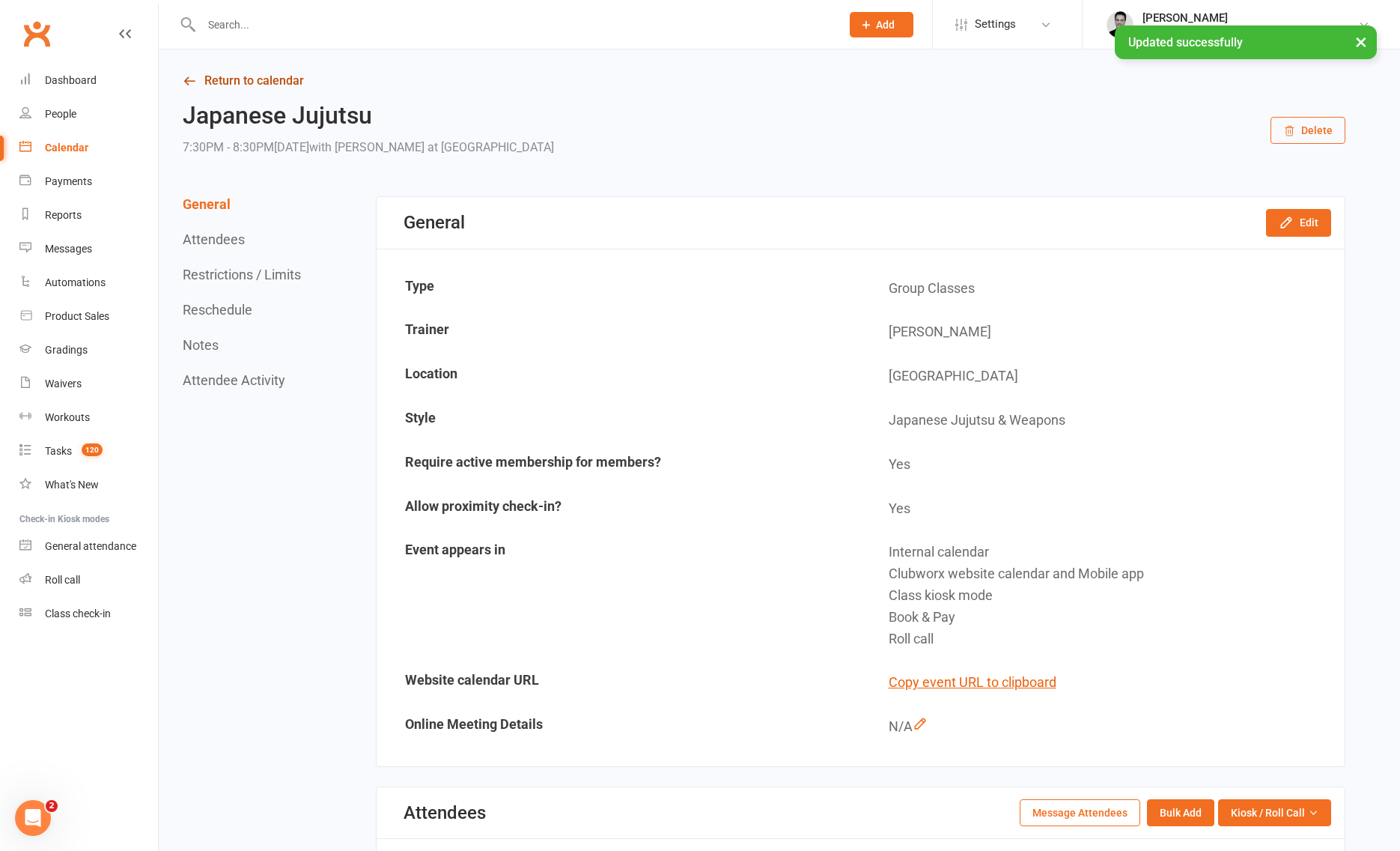
click at [227, 78] on link "Return to calendar" at bounding box center [764, 80] width 1163 height 21
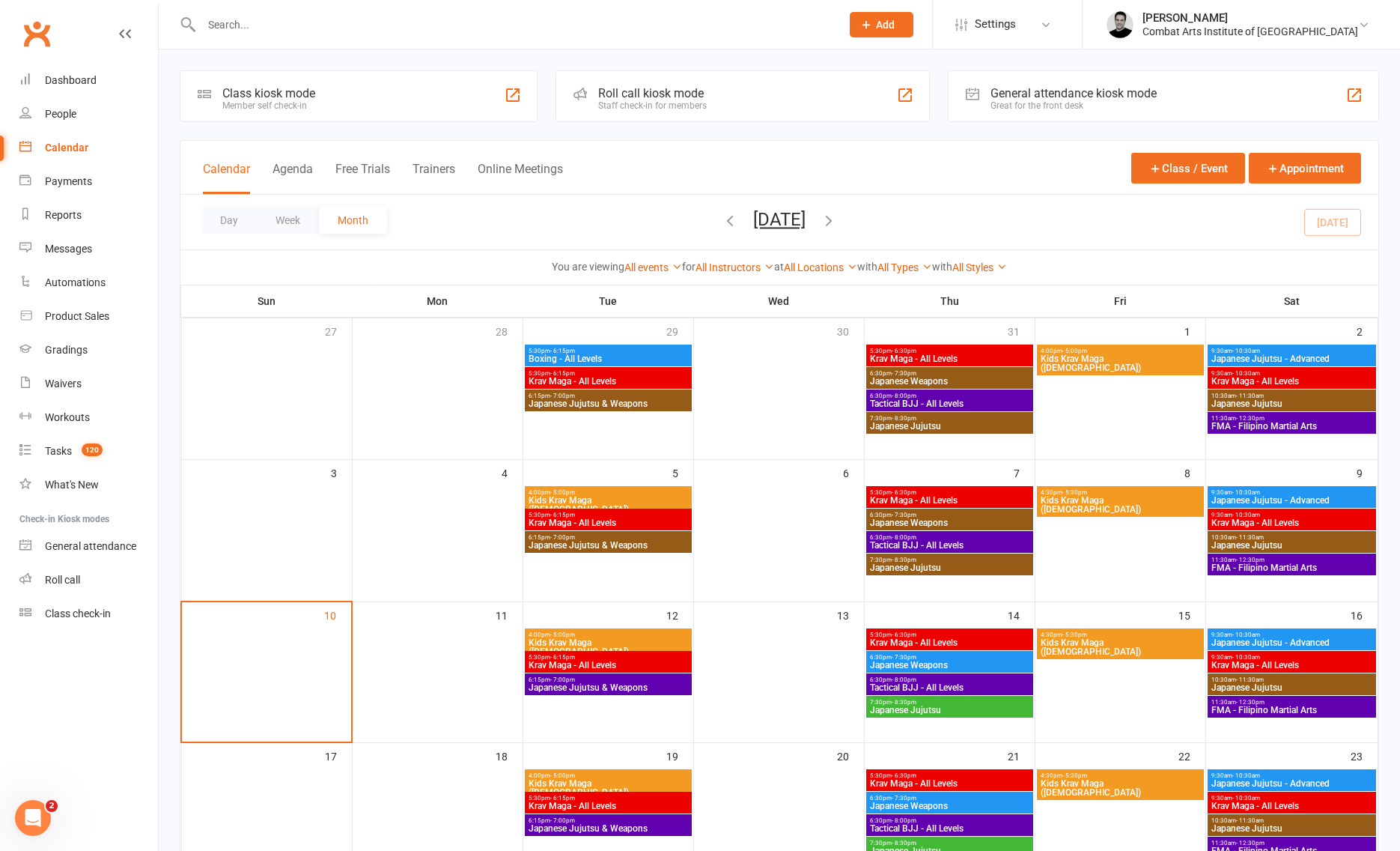
click at [1270, 682] on div "10:30am - 11:30am Japanese Jujutsu" at bounding box center [1292, 684] width 169 height 22
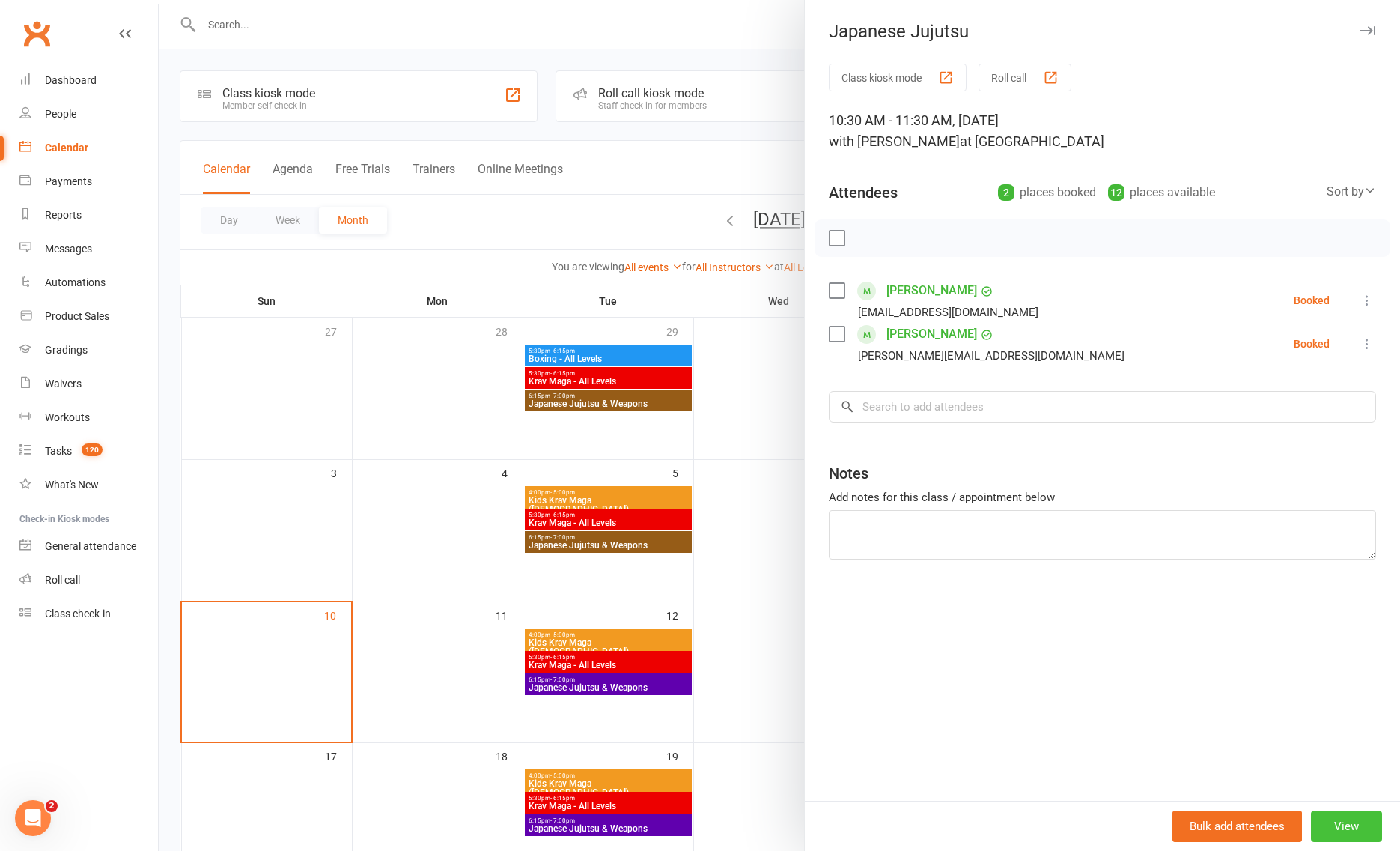
click at [1342, 828] on button "View" at bounding box center [1347, 826] width 71 height 32
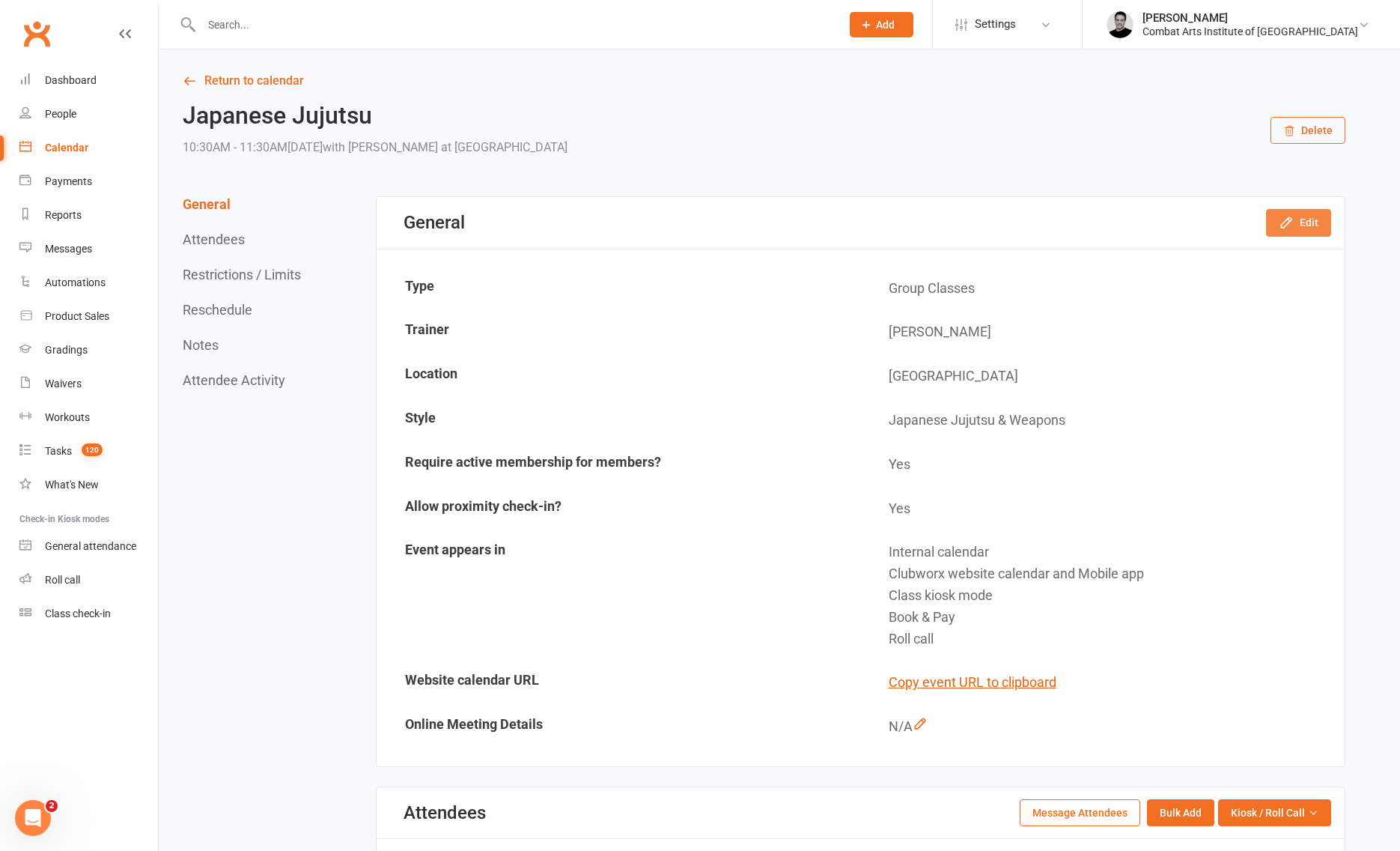
click at [1305, 220] on button "Edit" at bounding box center [1299, 222] width 66 height 27
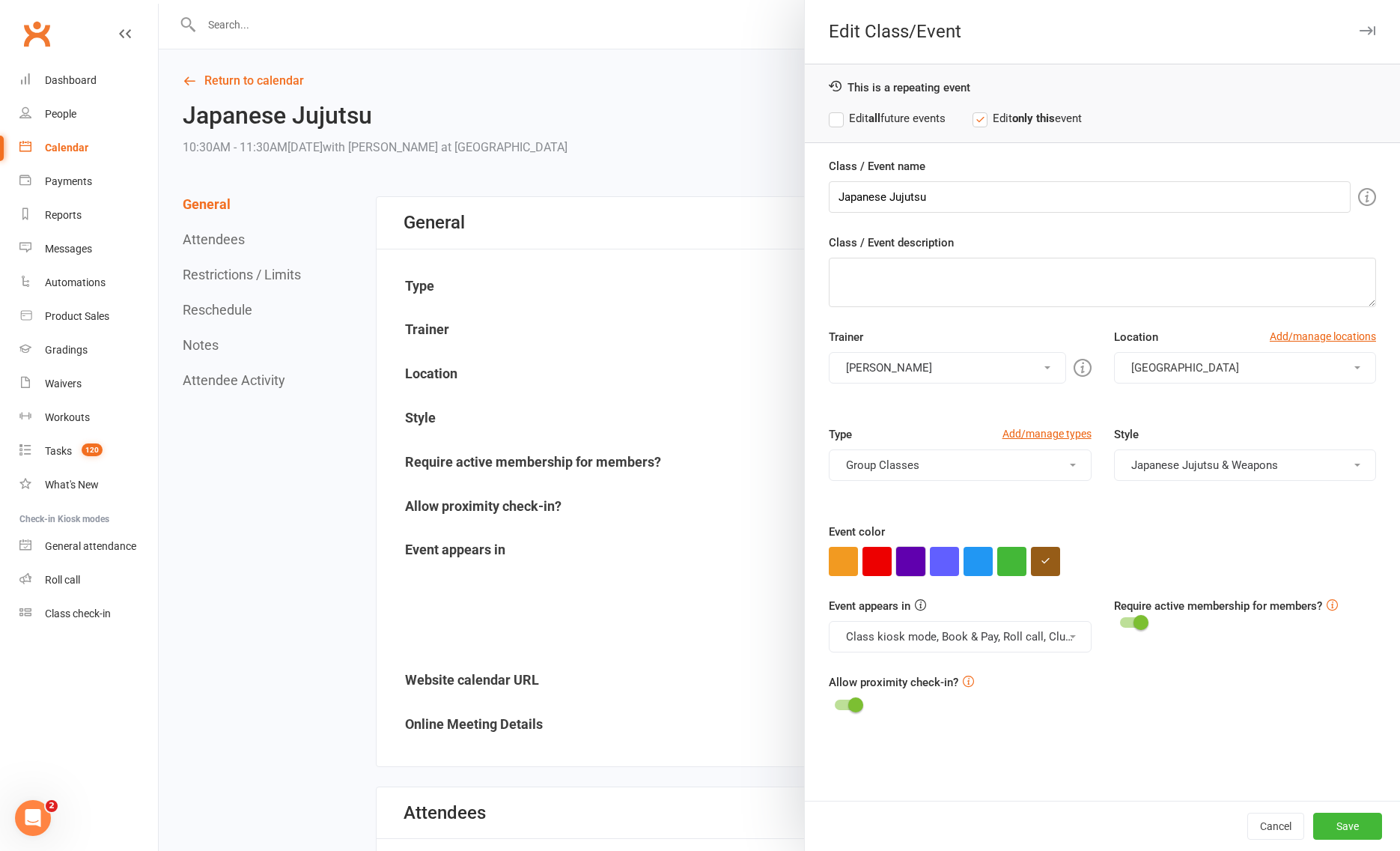
click at [912, 562] on button "button" at bounding box center [911, 561] width 29 height 29
click at [842, 119] on label "Edit all future events" at bounding box center [887, 119] width 117 height 18
click at [1344, 828] on button "Save" at bounding box center [1348, 826] width 69 height 27
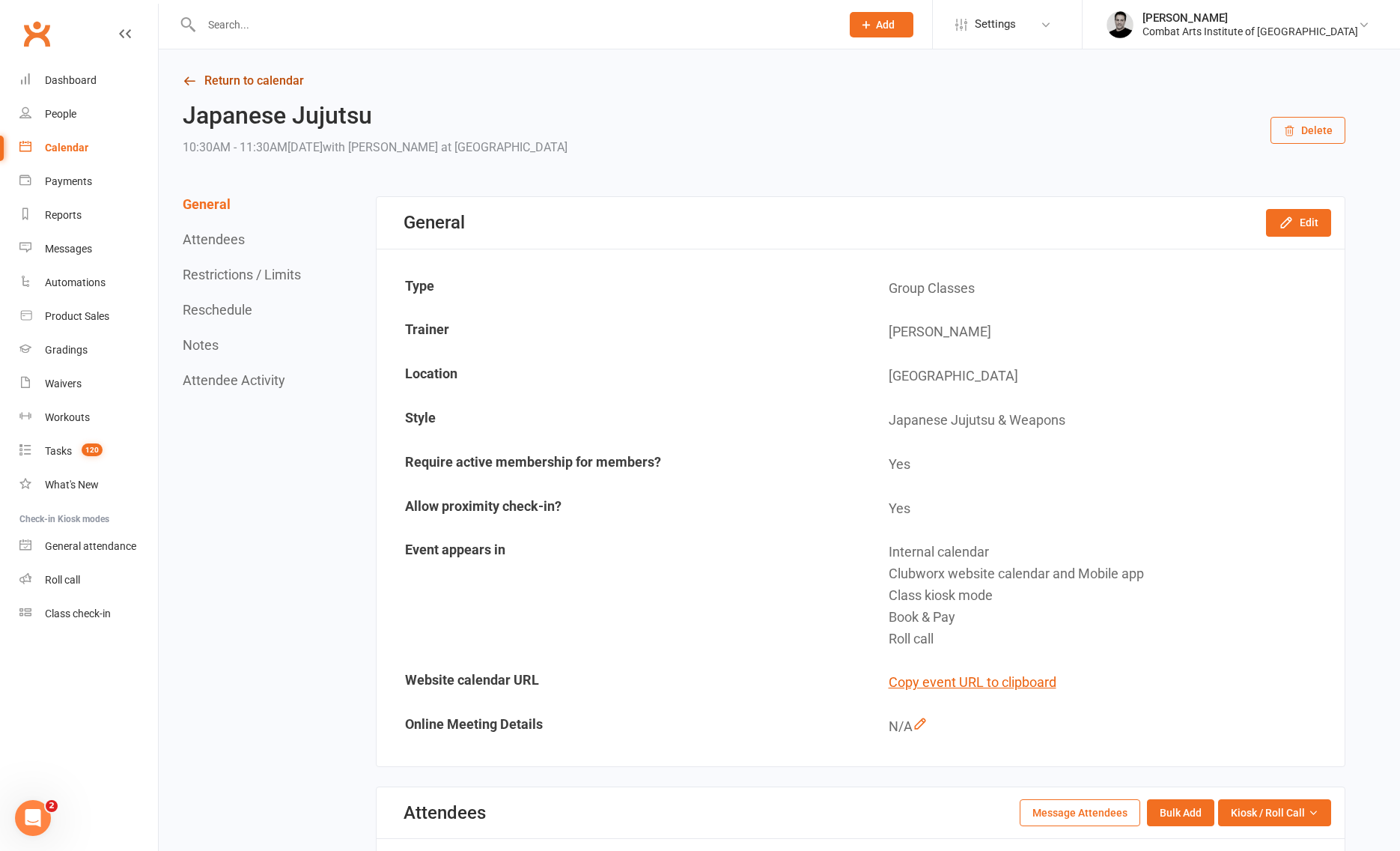
click at [258, 82] on link "Return to calendar" at bounding box center [764, 80] width 1163 height 21
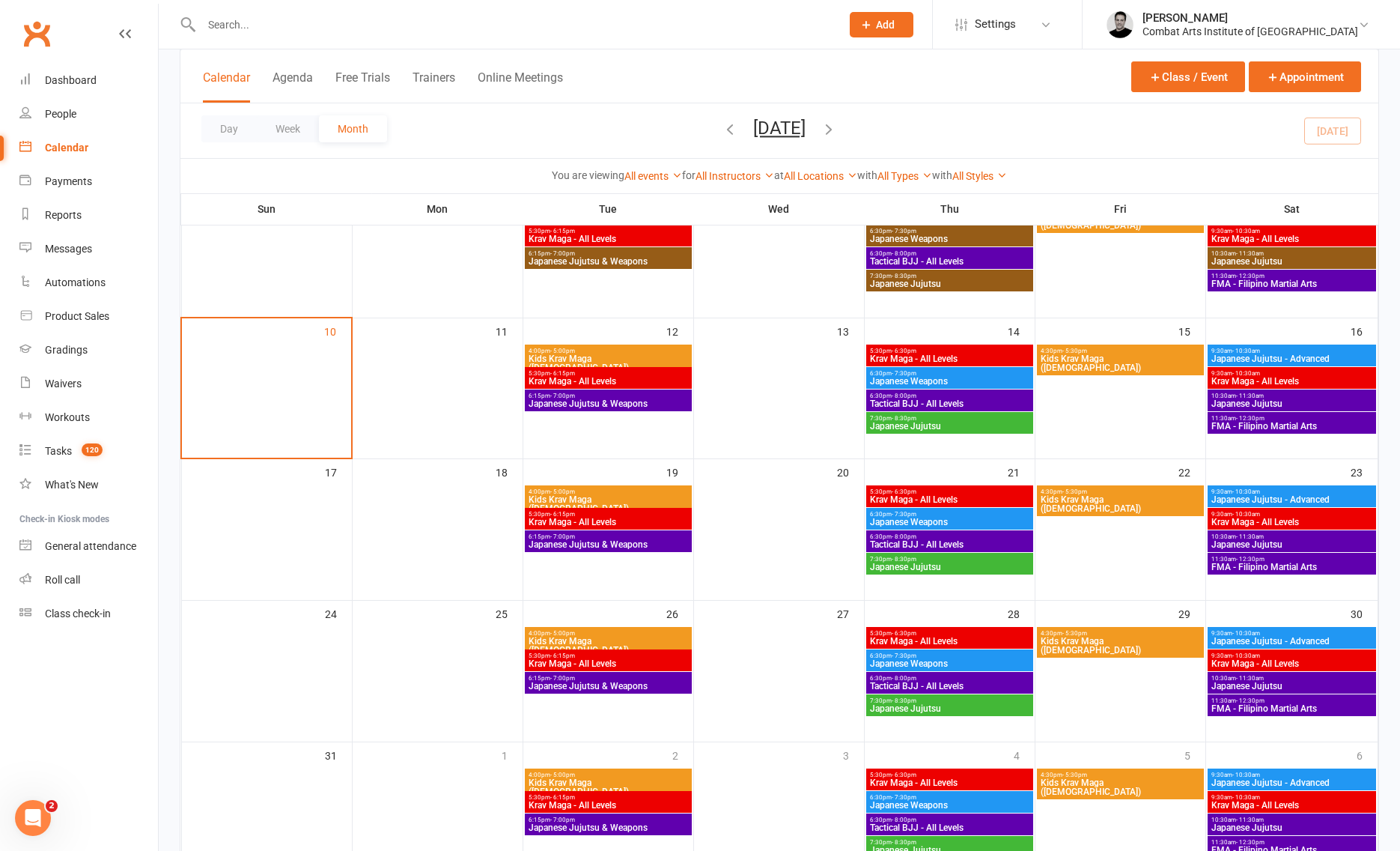
scroll to position [283, 0]
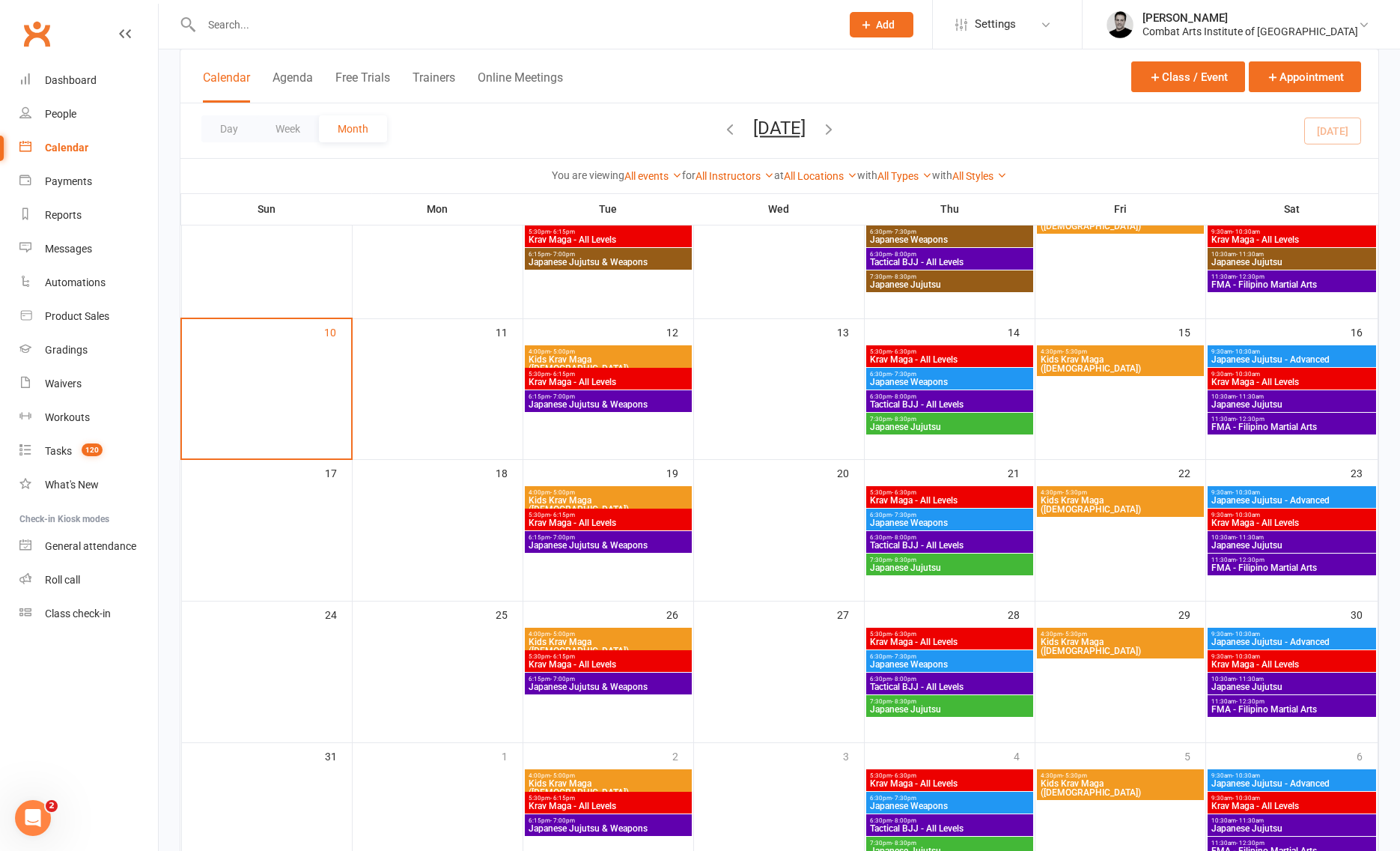
click at [1292, 422] on span "FMA - Filipino Martial Arts" at bounding box center [1292, 426] width 163 height 9
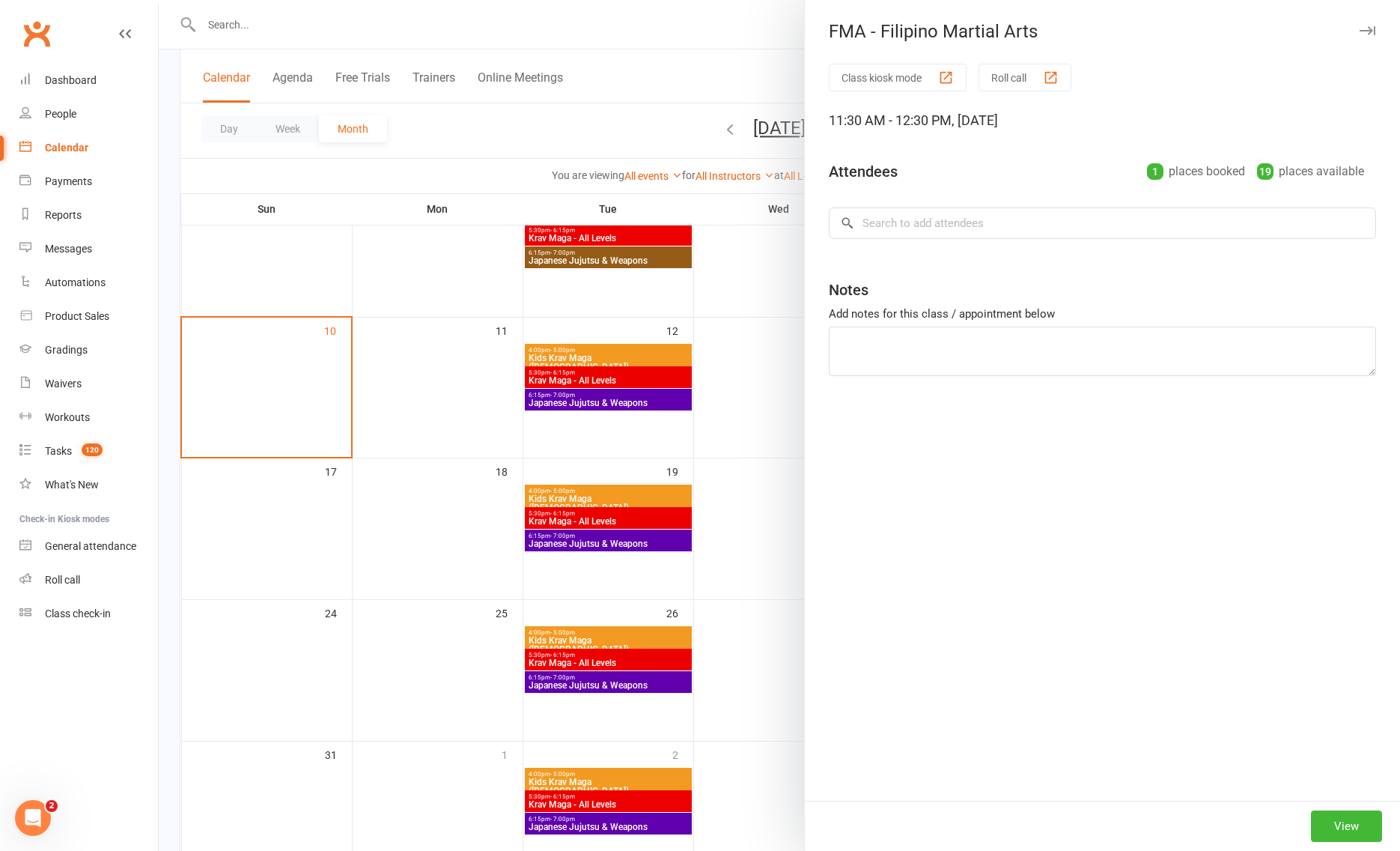
scroll to position [282, 0]
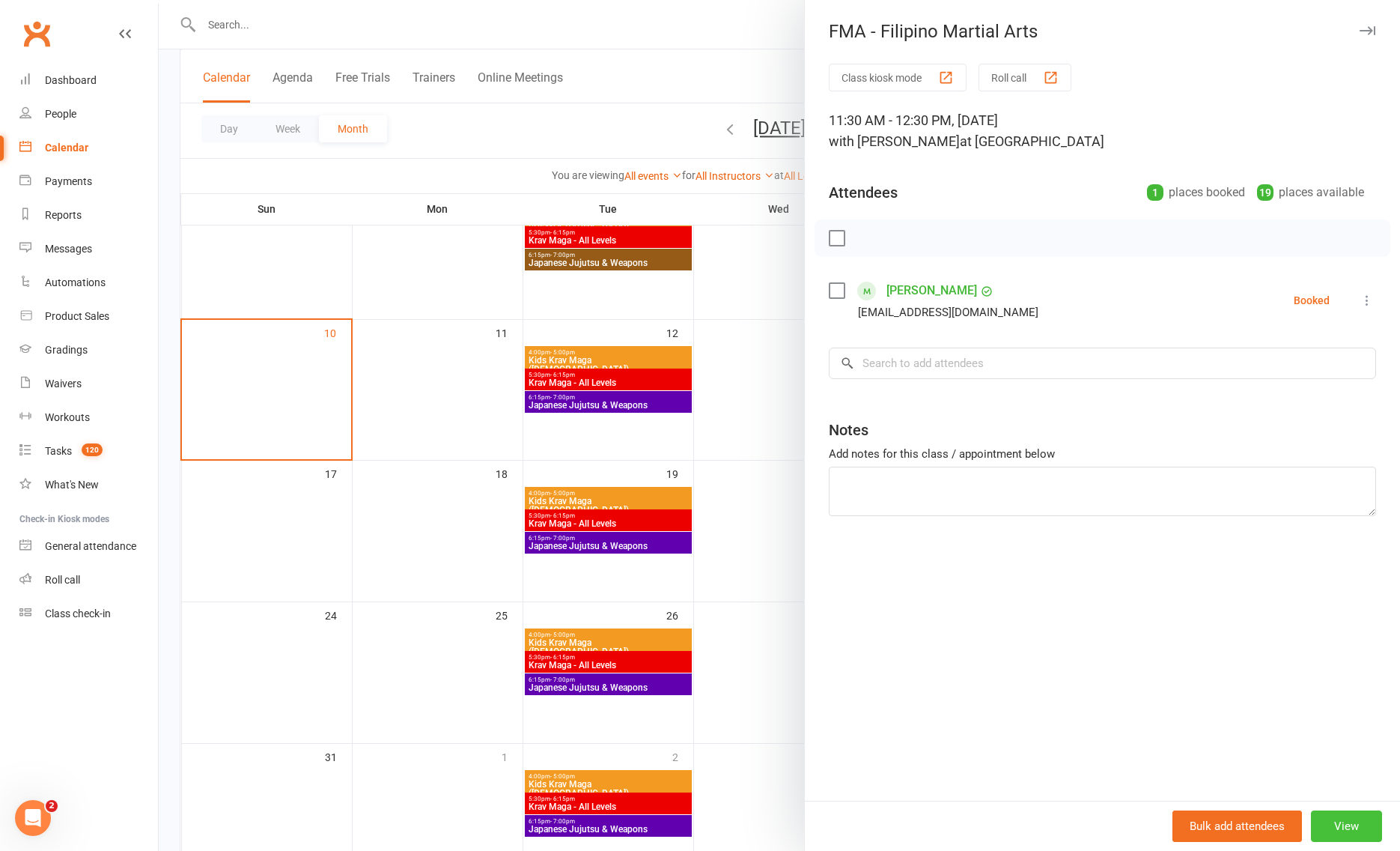
click at [1340, 824] on button "View" at bounding box center [1347, 826] width 71 height 32
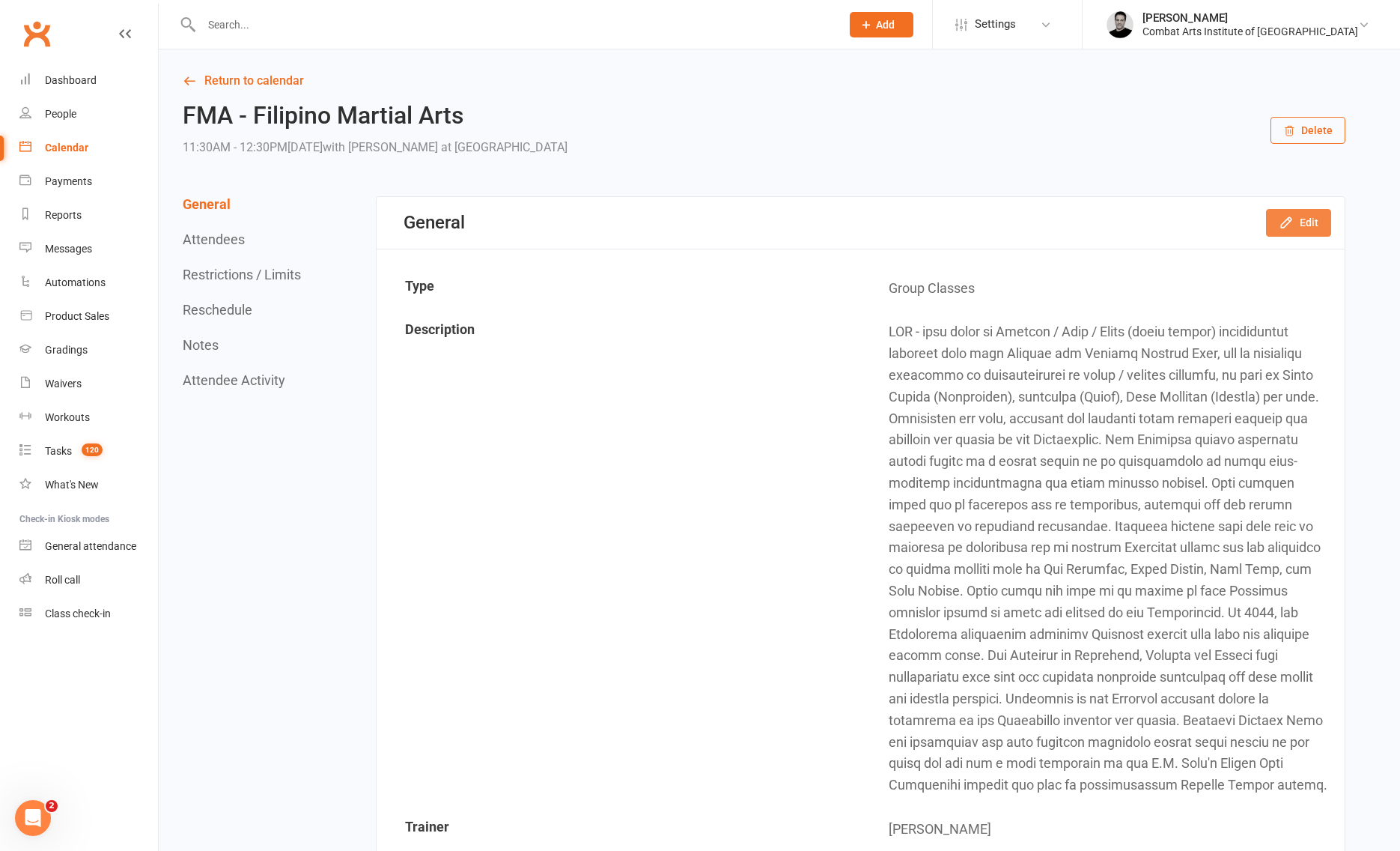
click at [1288, 220] on icon "button" at bounding box center [1286, 222] width 15 height 15
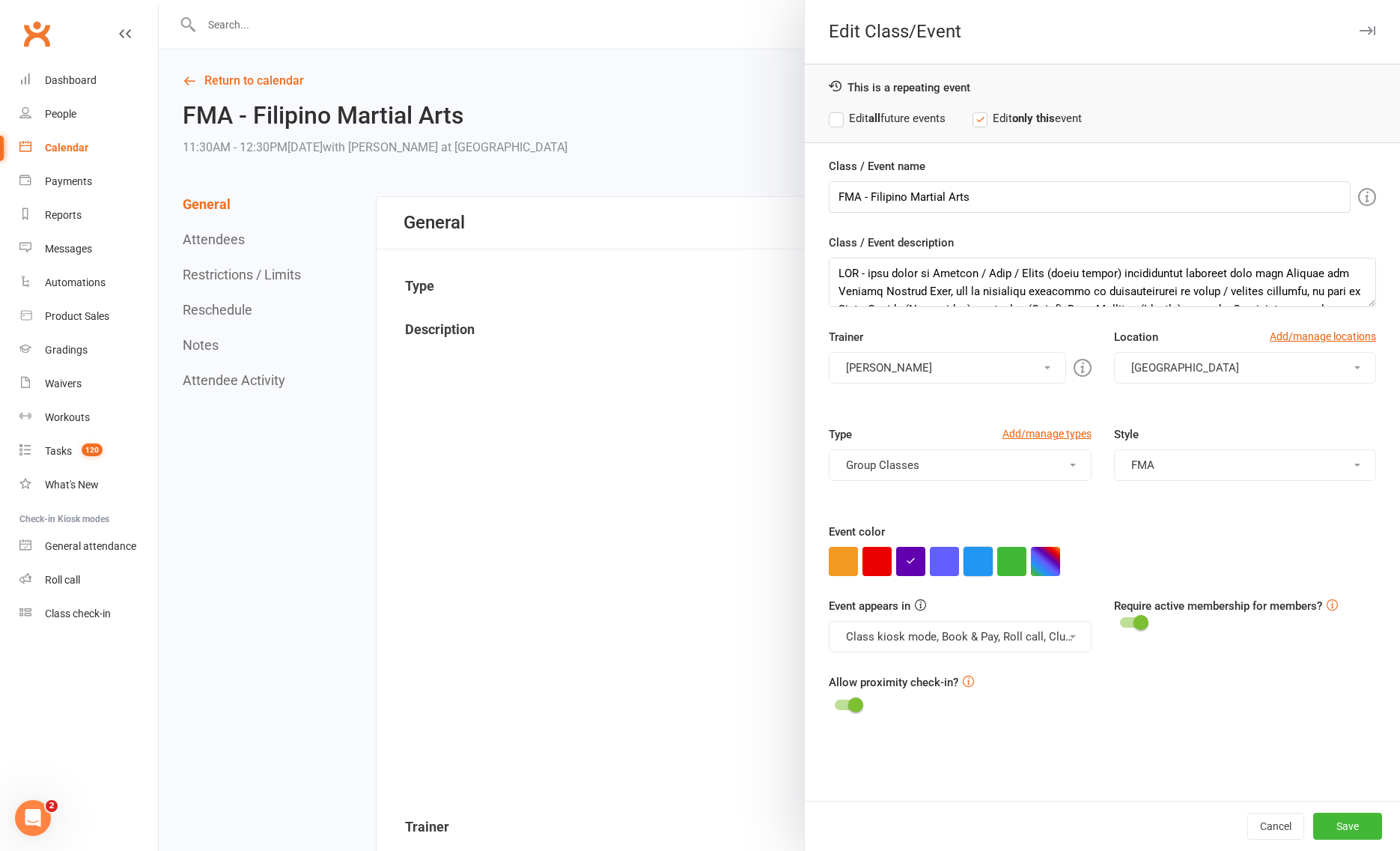
click at [982, 560] on button "button" at bounding box center [978, 561] width 29 height 29
click at [838, 116] on label "Edit all future events" at bounding box center [887, 119] width 117 height 18
click at [1355, 829] on button "Save" at bounding box center [1348, 826] width 69 height 27
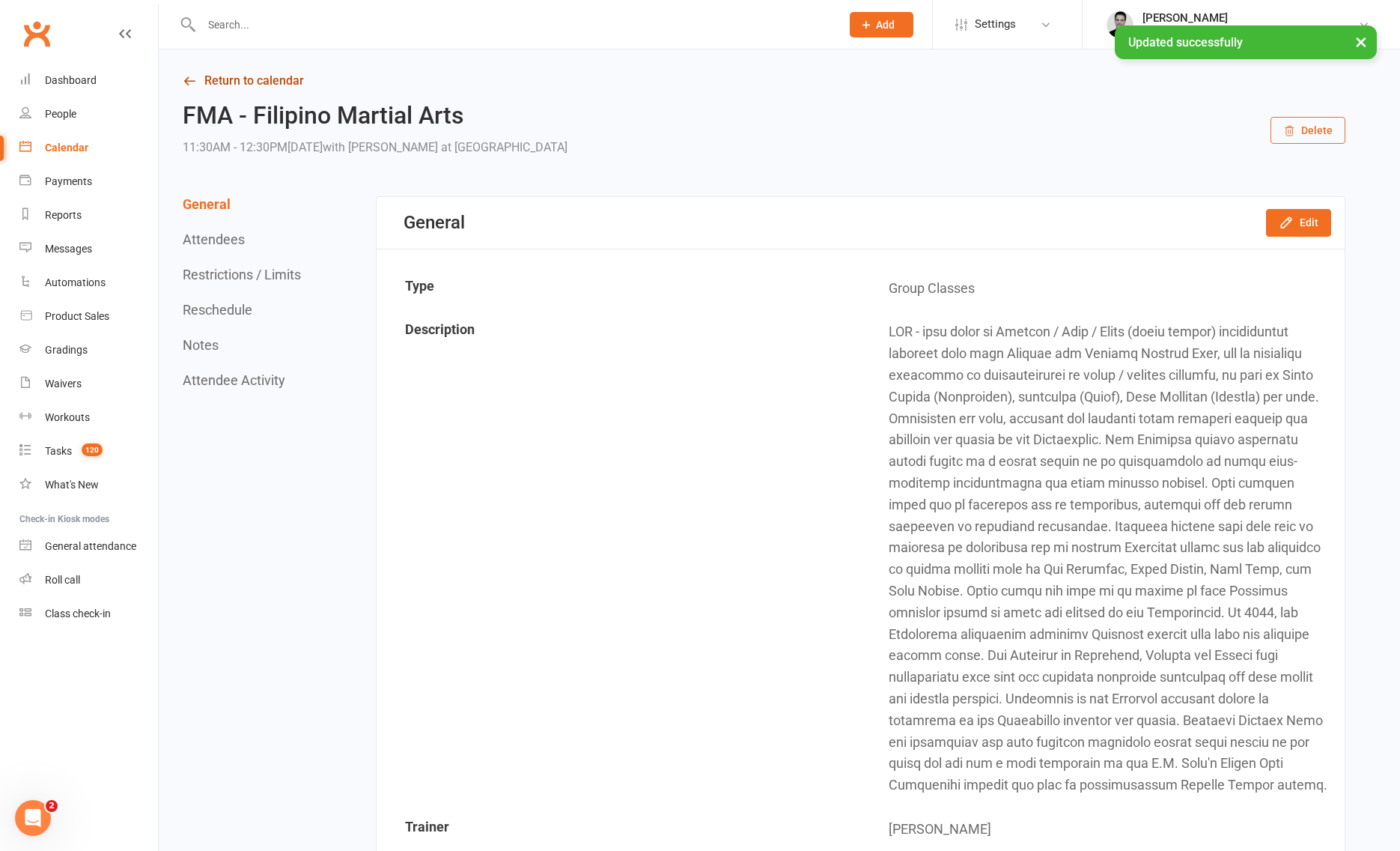
click at [228, 80] on link "Return to calendar" at bounding box center [764, 80] width 1163 height 21
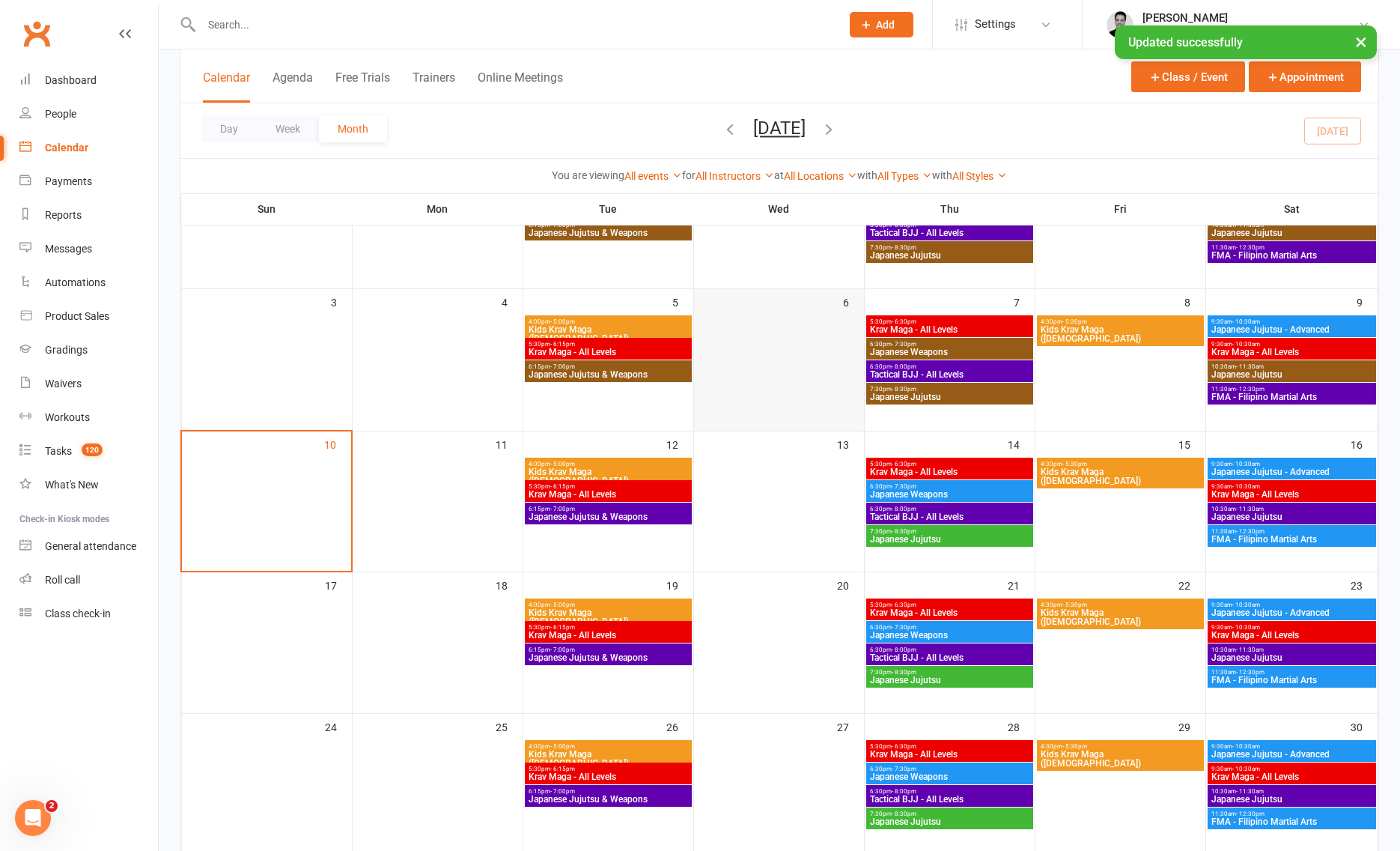
scroll to position [173, 0]
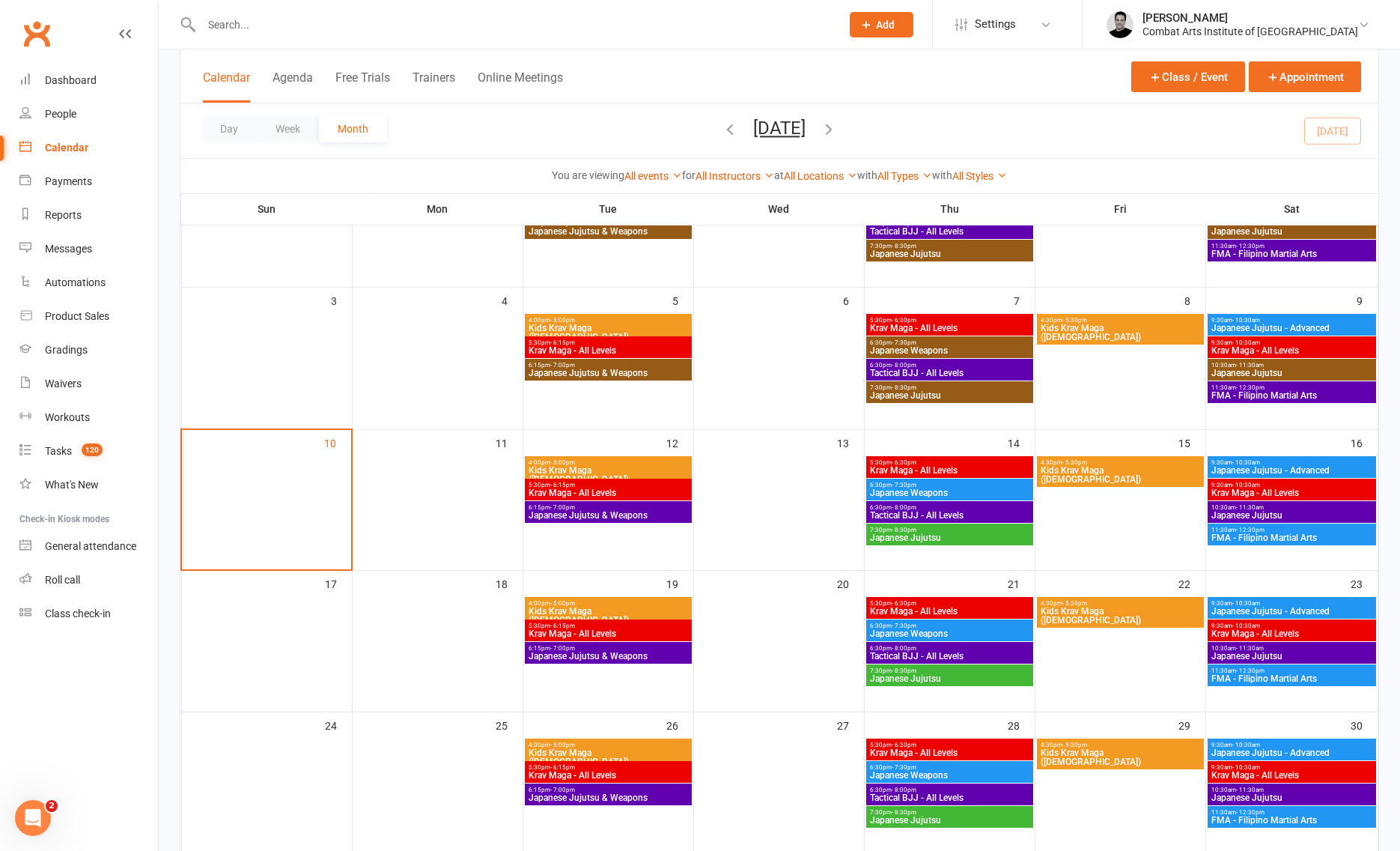
click at [1253, 536] on span "FMA - Filipino Martial Arts" at bounding box center [1292, 537] width 163 height 9
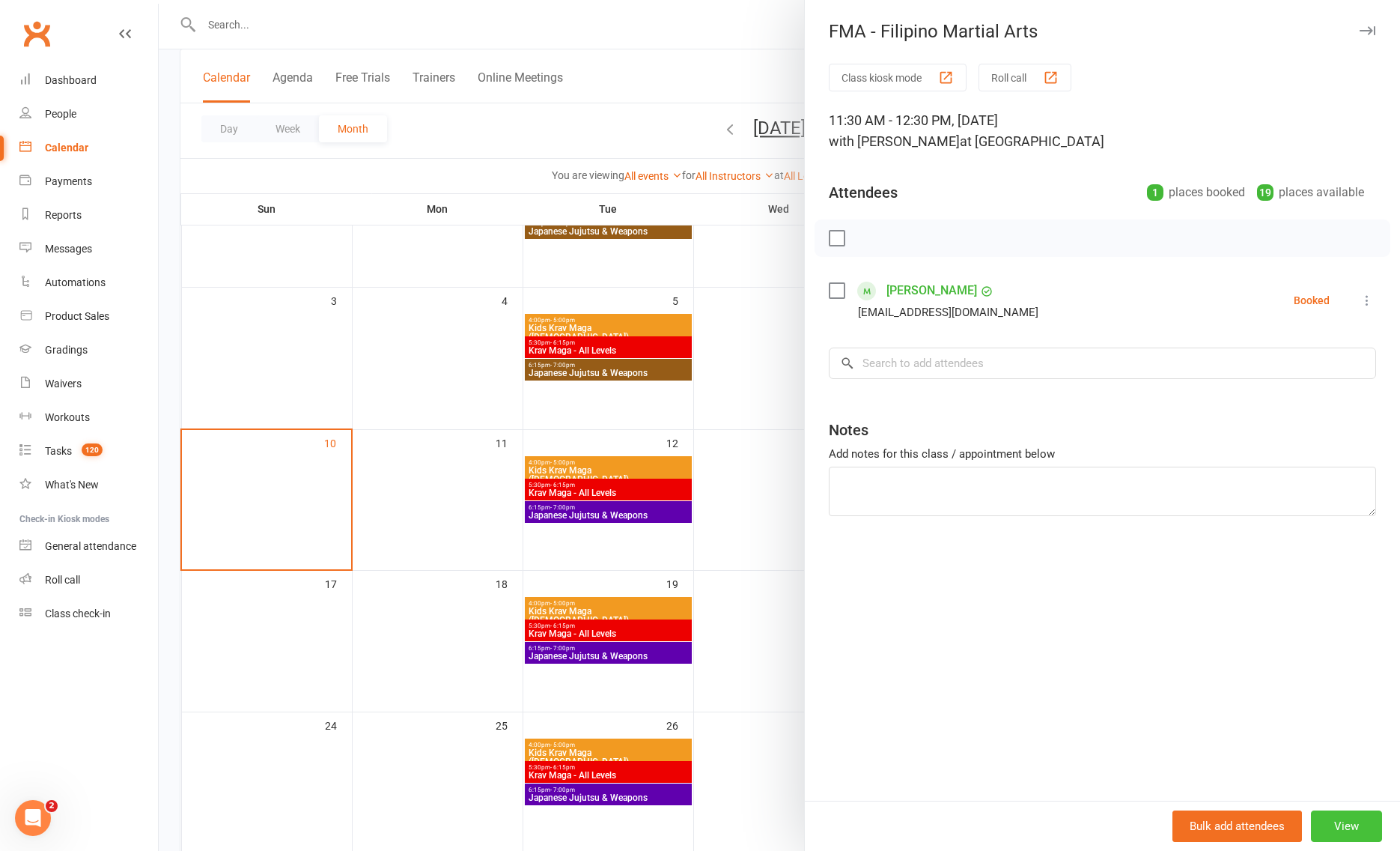
click at [1351, 829] on button "View" at bounding box center [1347, 826] width 71 height 32
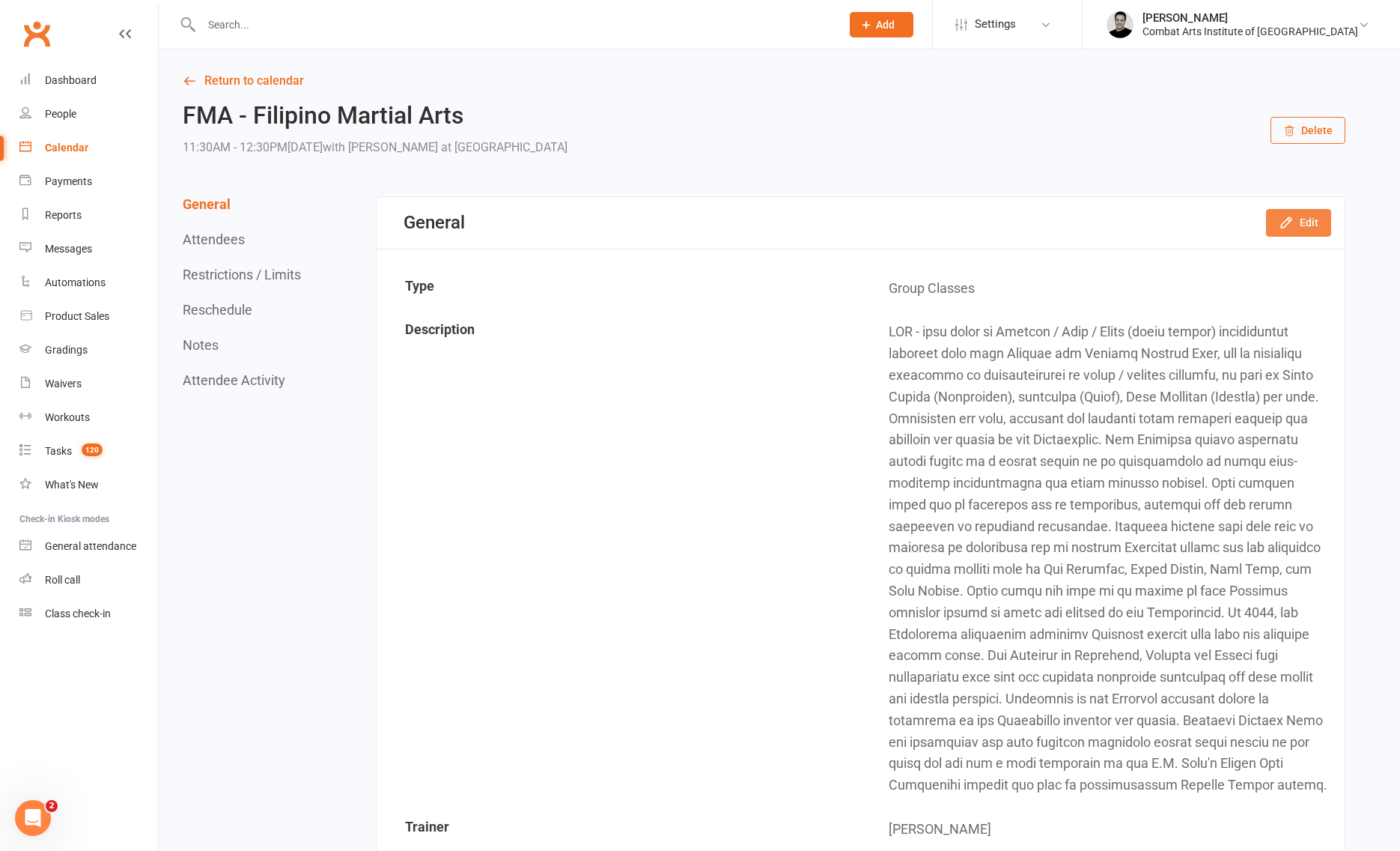
click at [1302, 218] on button "Edit" at bounding box center [1299, 222] width 66 height 27
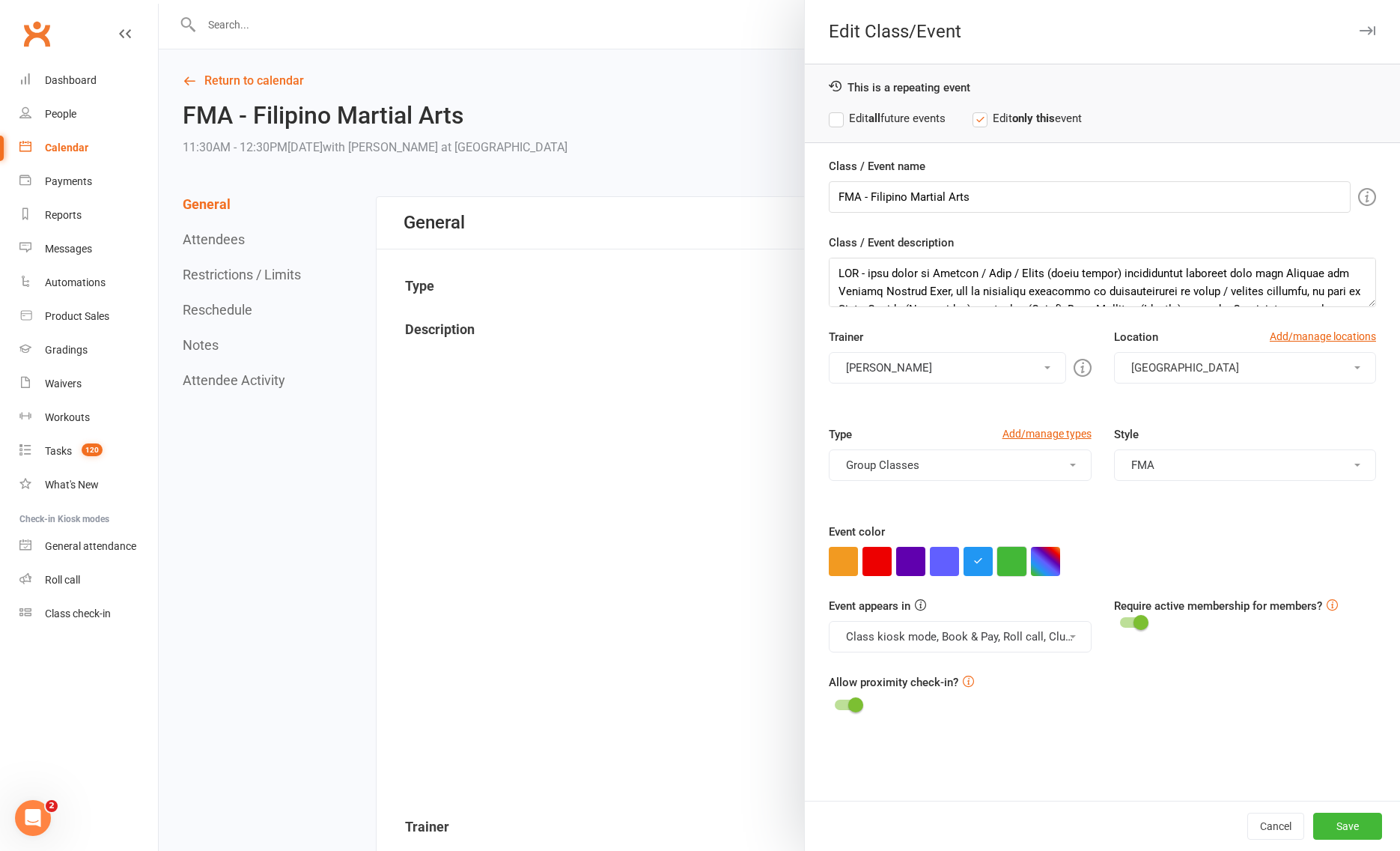
click at [1009, 562] on button "button" at bounding box center [1012, 561] width 29 height 29
click at [836, 119] on label "Edit all future events" at bounding box center [887, 119] width 117 height 18
click at [1340, 829] on button "Save" at bounding box center [1348, 826] width 69 height 27
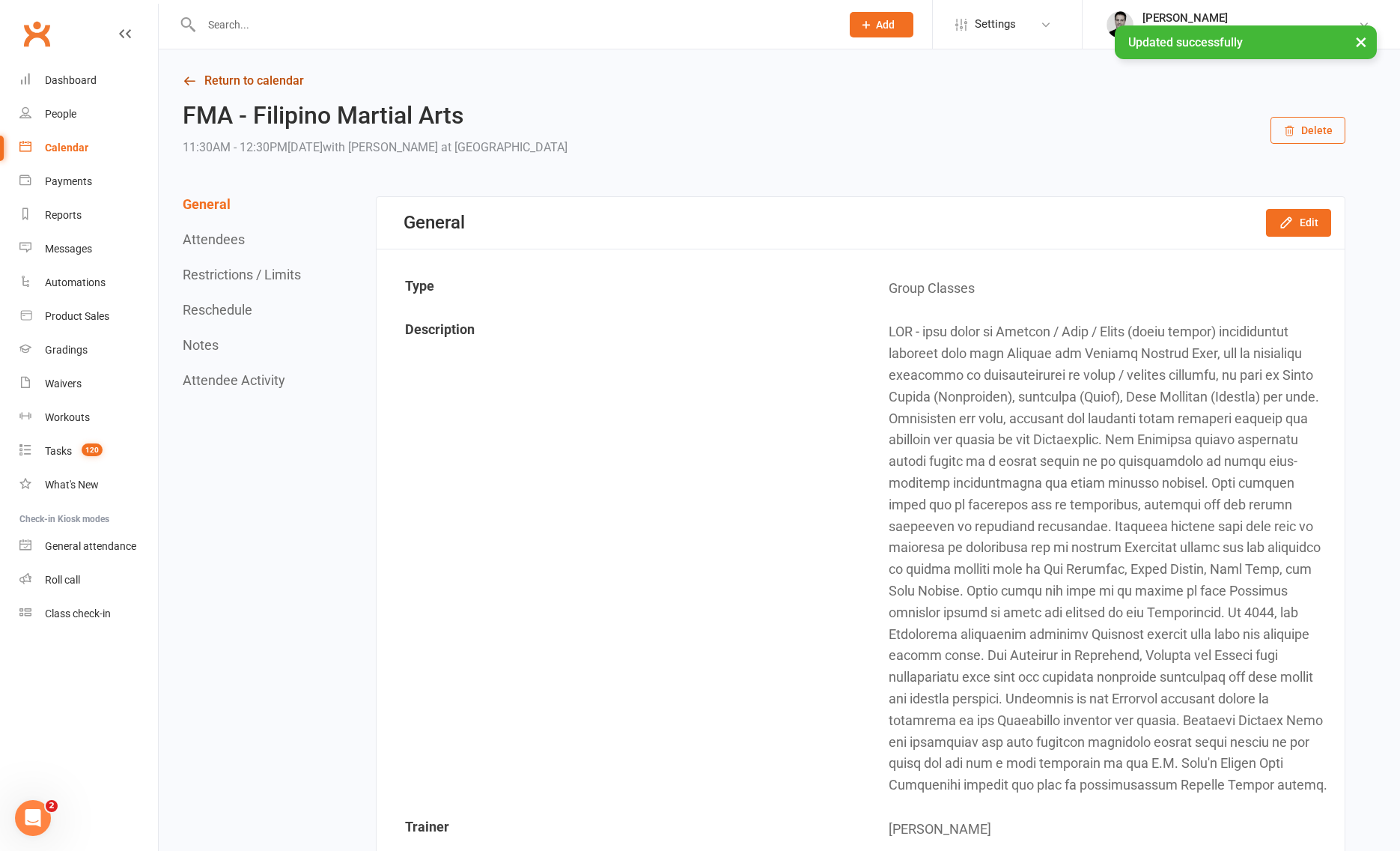
click at [228, 85] on link "Return to calendar" at bounding box center [764, 80] width 1163 height 21
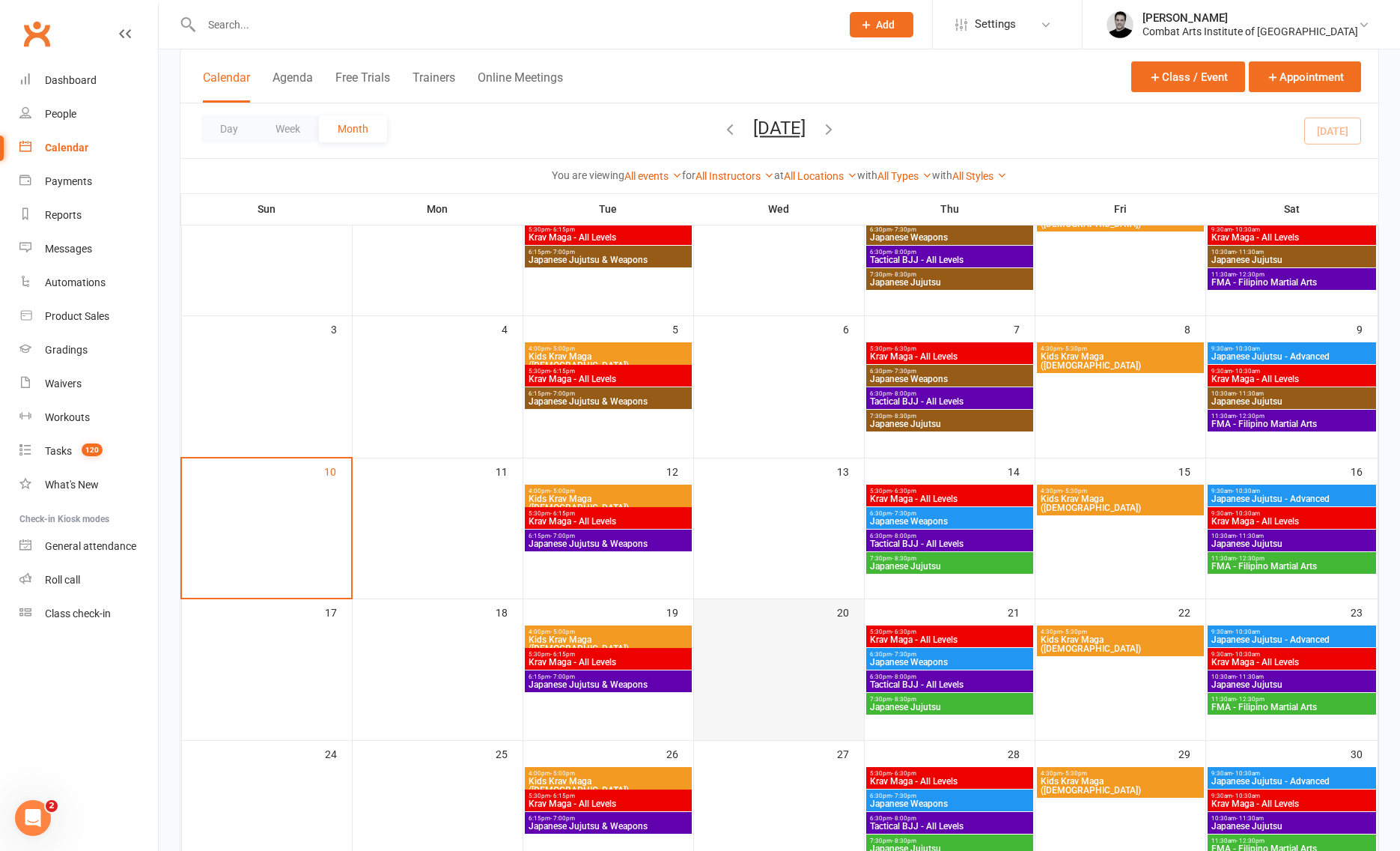
scroll to position [143, 0]
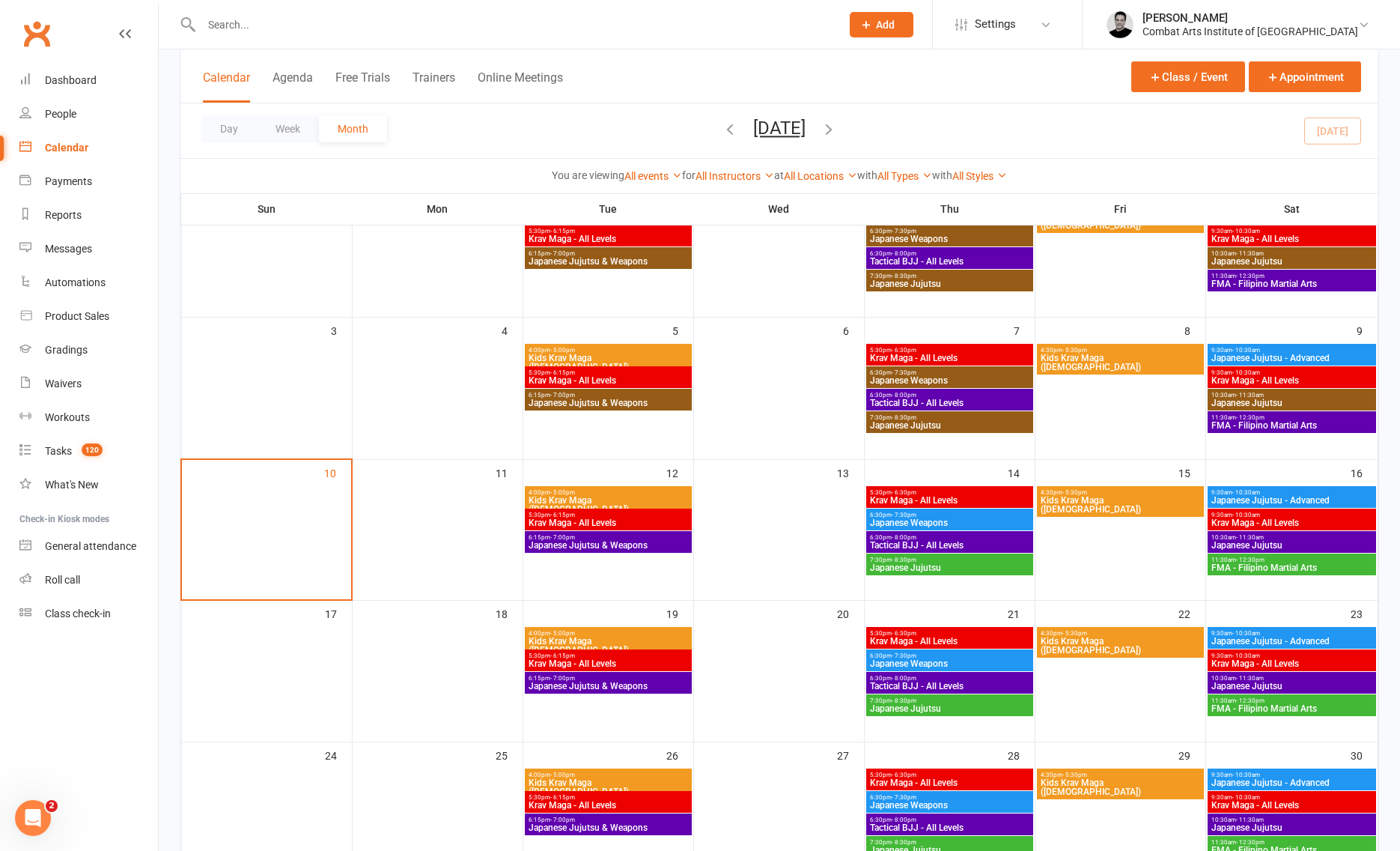
click at [1296, 537] on span "10:30am - 11:30am" at bounding box center [1292, 537] width 163 height 7
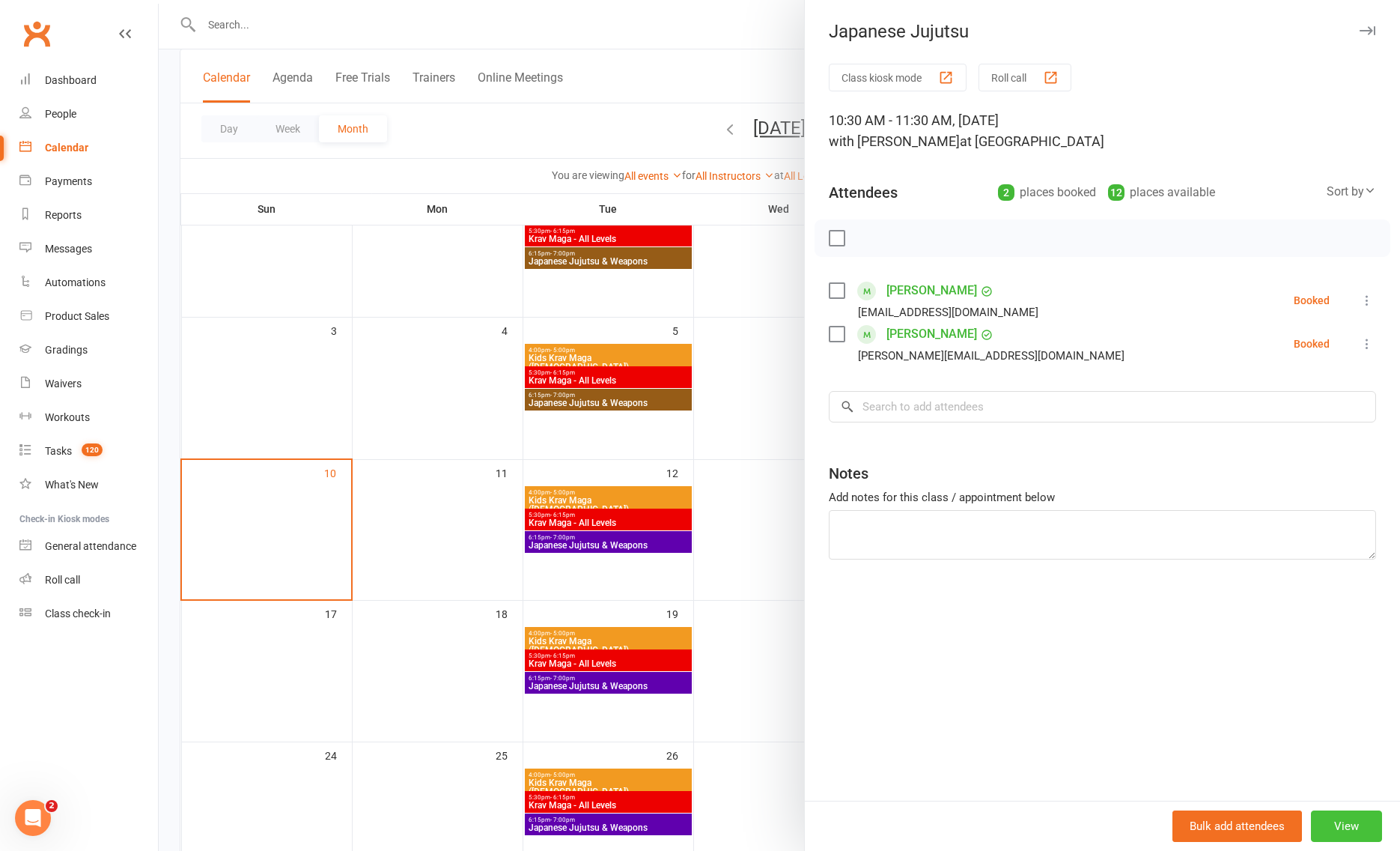
drag, startPoint x: 1353, startPoint y: 824, endPoint x: 1353, endPoint y: 816, distance: 8.0
click at [1353, 824] on button "View" at bounding box center [1347, 826] width 71 height 32
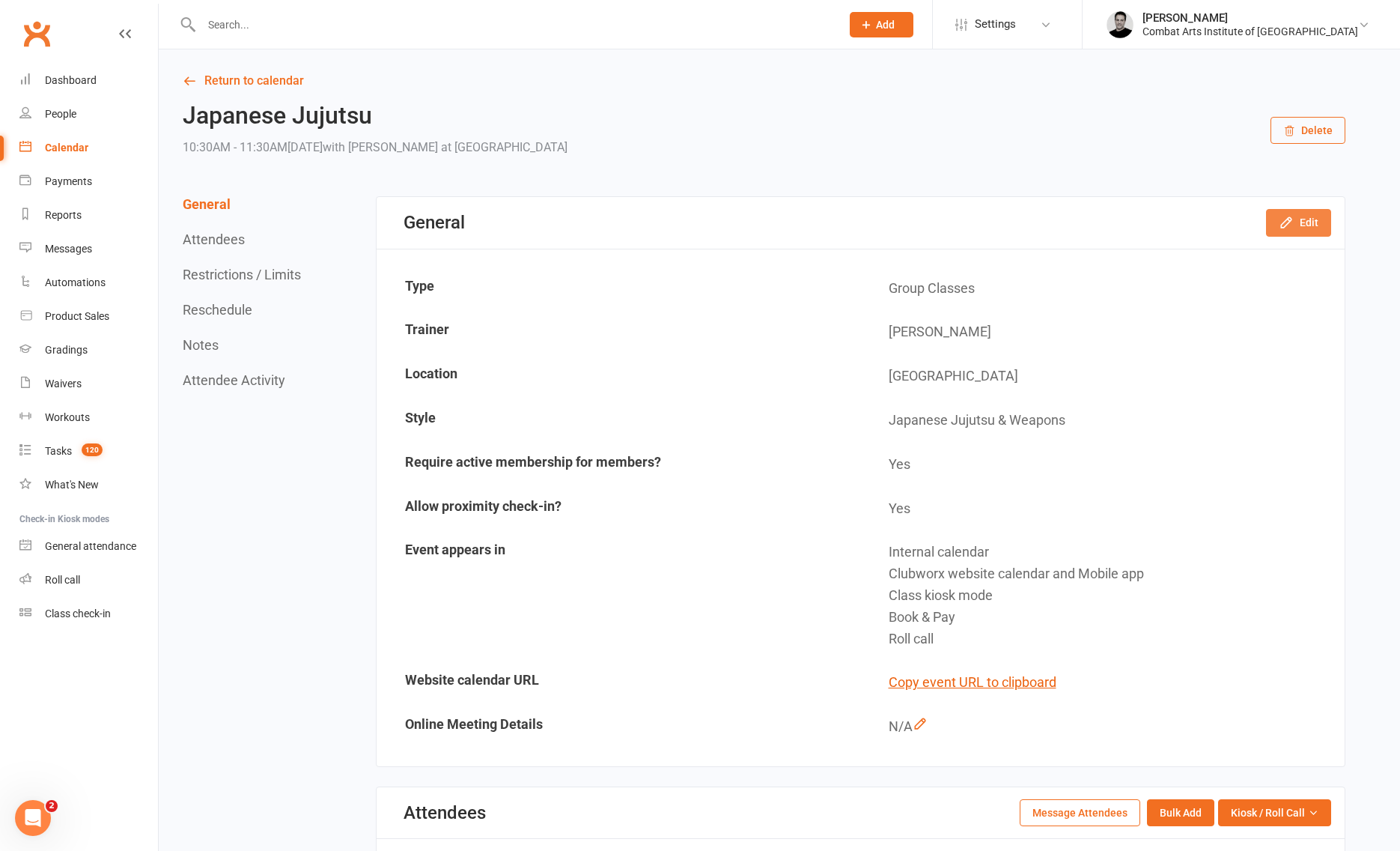
click at [1313, 223] on button "Edit" at bounding box center [1299, 222] width 66 height 27
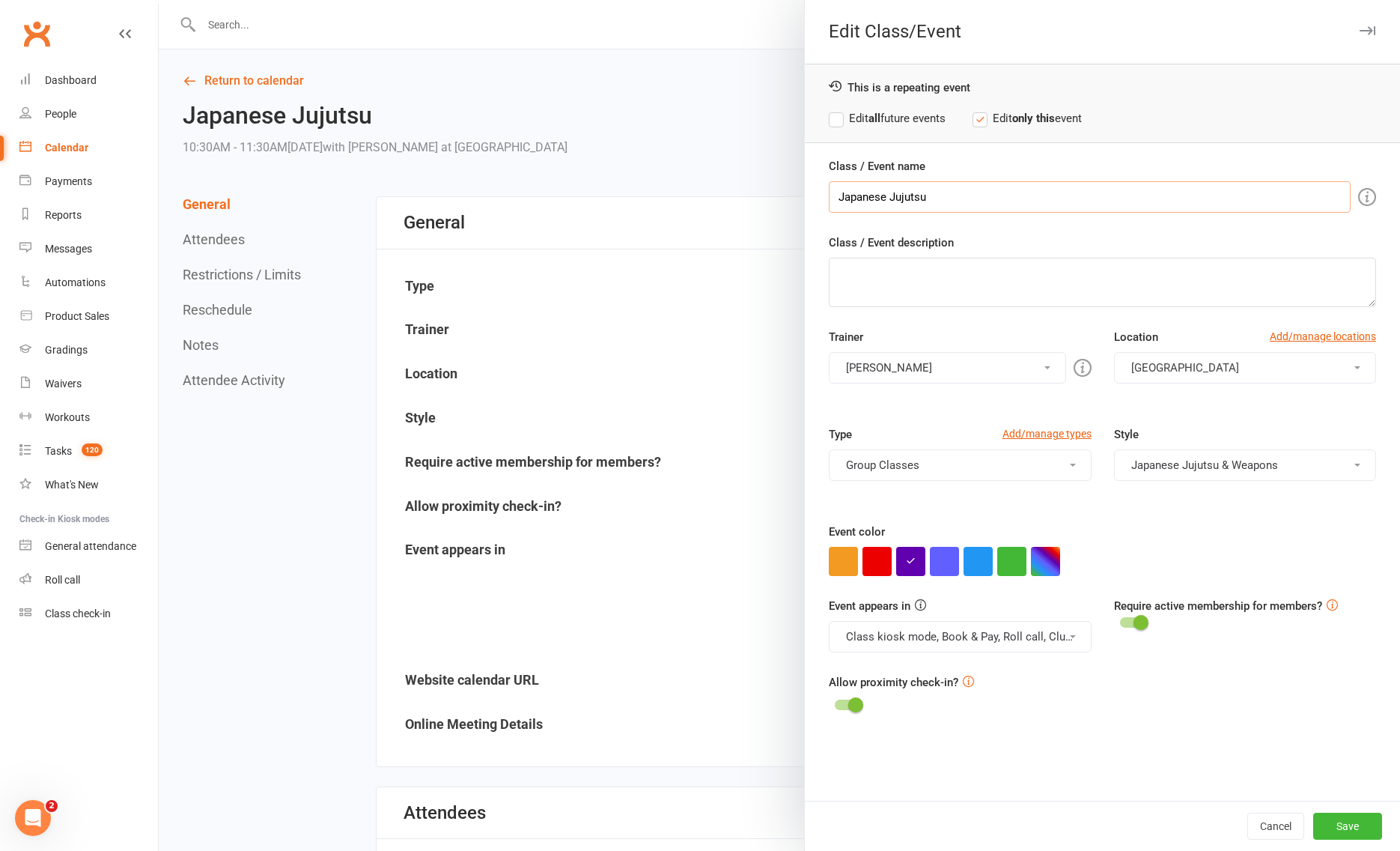
click at [985, 187] on input "Japanese Jujutsu" at bounding box center [1089, 197] width 522 height 32
click at [976, 197] on input "Japanese Jujutsu" at bounding box center [1089, 197] width 522 height 32
type input "Japanese Jujutsu (All Levels)"
click at [835, 123] on label "Edit all future events" at bounding box center [887, 119] width 117 height 18
click at [1348, 821] on button "Save" at bounding box center [1348, 826] width 69 height 27
